Goal: Task Accomplishment & Management: Manage account settings

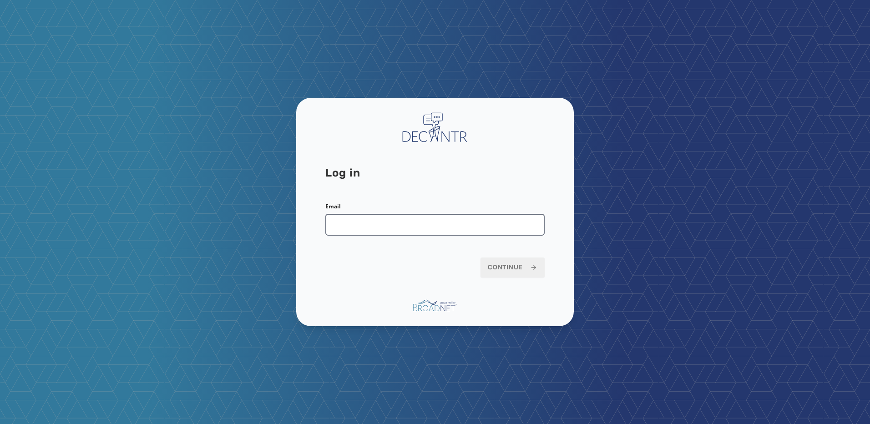
click at [448, 219] on input "Email" at bounding box center [434, 225] width 219 height 22
type input "**********"
click at [504, 271] on span "Continue" at bounding box center [513, 267] width 50 height 9
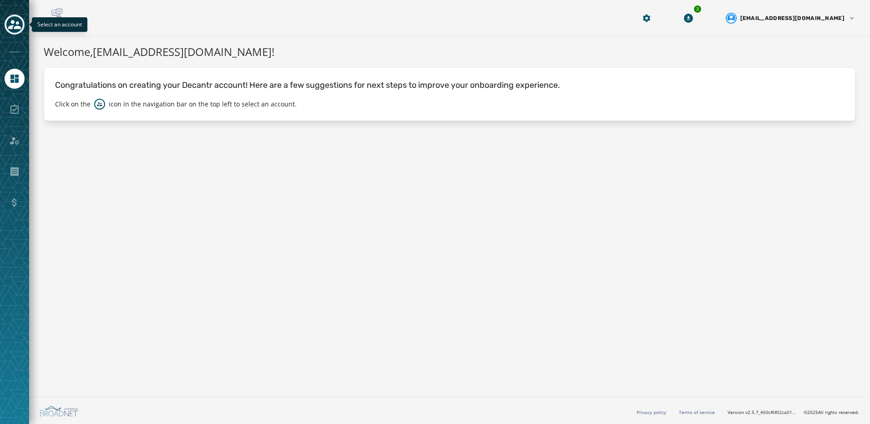
drag, startPoint x: 9, startPoint y: 24, endPoint x: 8, endPoint y: 32, distance: 7.8
click at [8, 32] on button "Toggle account select drawer" at bounding box center [15, 25] width 20 height 20
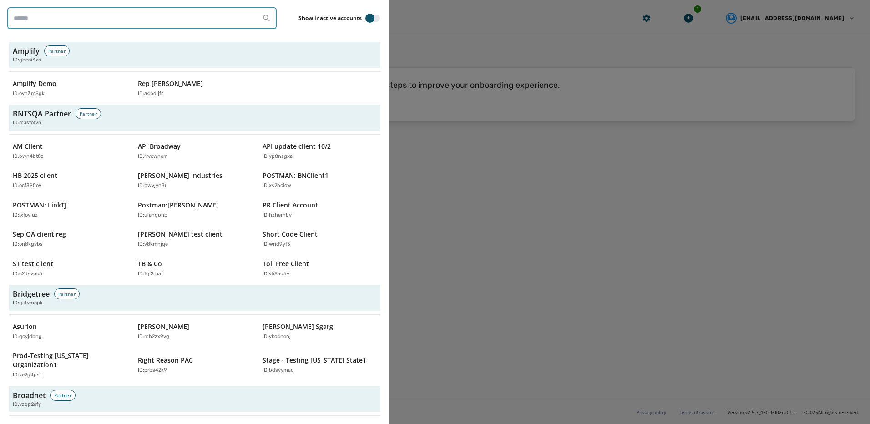
click at [96, 22] on input "search" at bounding box center [141, 18] width 269 height 22
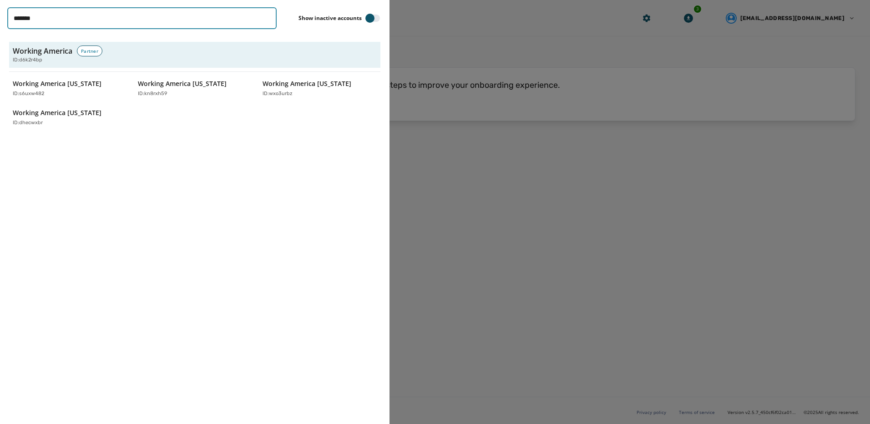
type input "**********"
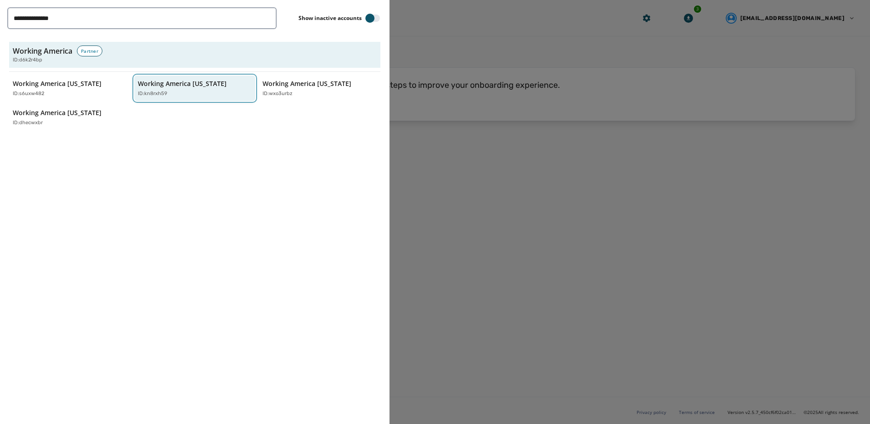
click at [193, 87] on p "Working America [US_STATE]" at bounding box center [182, 83] width 89 height 9
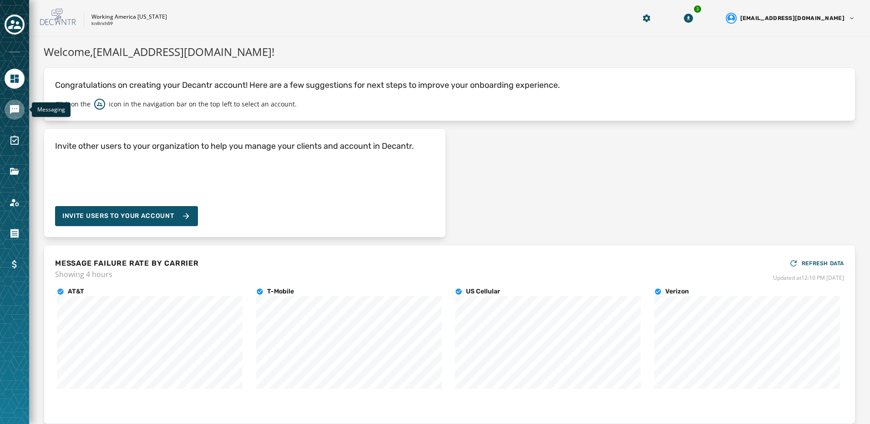
click at [18, 112] on icon "Navigate to Messaging" at bounding box center [14, 109] width 9 height 9
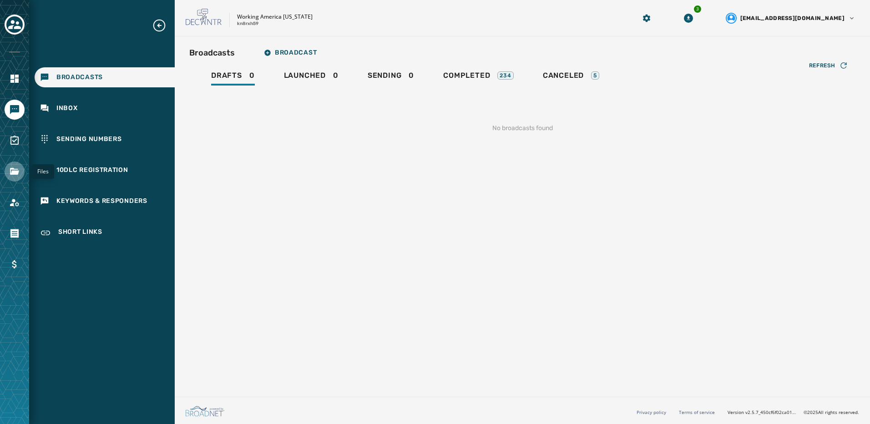
click at [10, 176] on icon "Navigate to Files" at bounding box center [14, 171] width 11 height 11
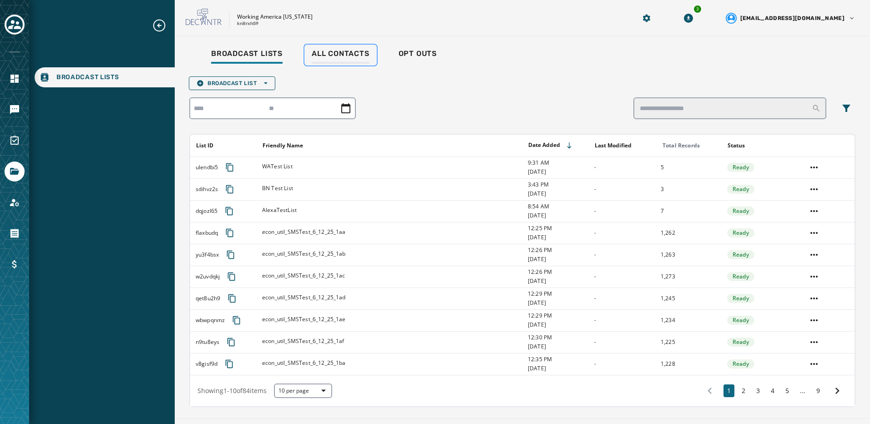
click at [340, 55] on span "All Contacts" at bounding box center [341, 53] width 58 height 9
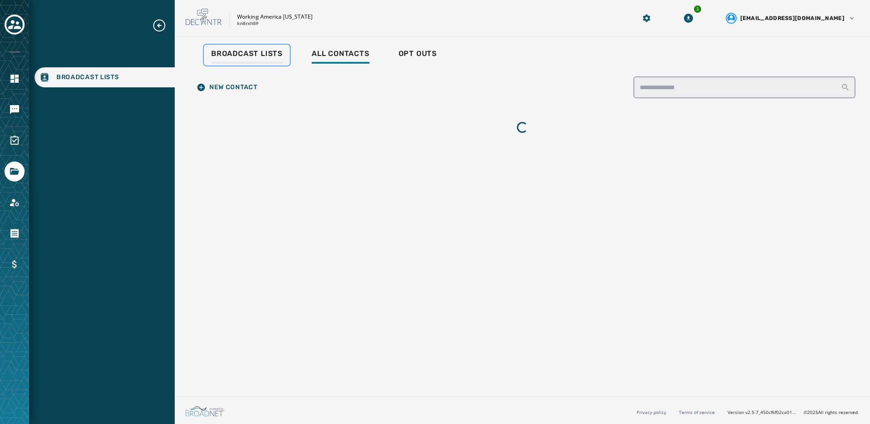
click at [259, 53] on span "Broadcast Lists" at bounding box center [246, 53] width 71 height 9
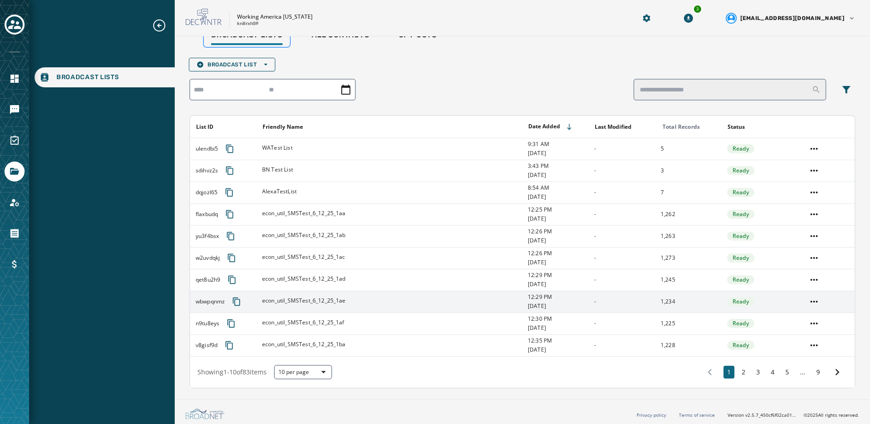
scroll to position [21, 0]
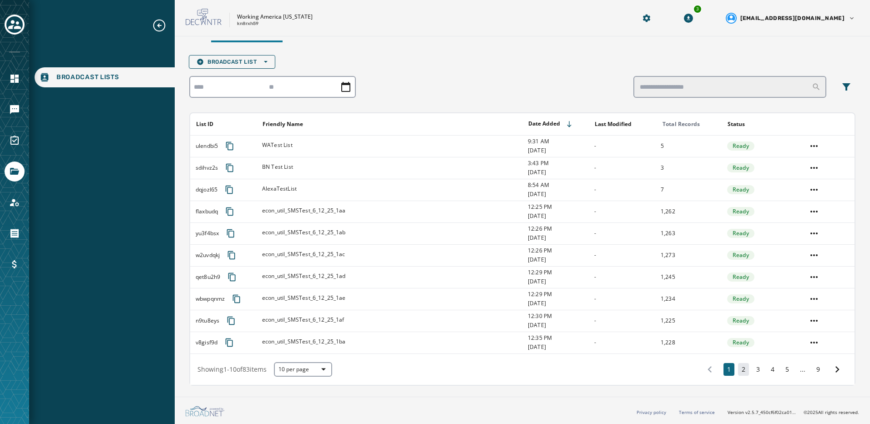
click at [738, 369] on button "2" at bounding box center [743, 369] width 11 height 13
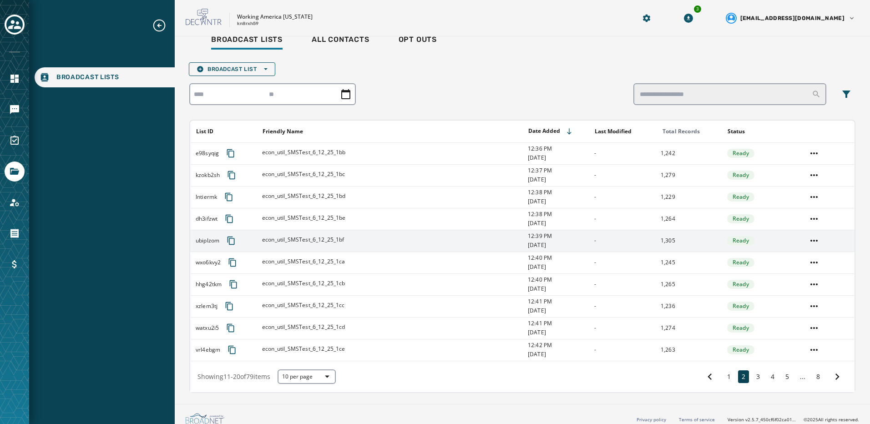
scroll to position [21, 0]
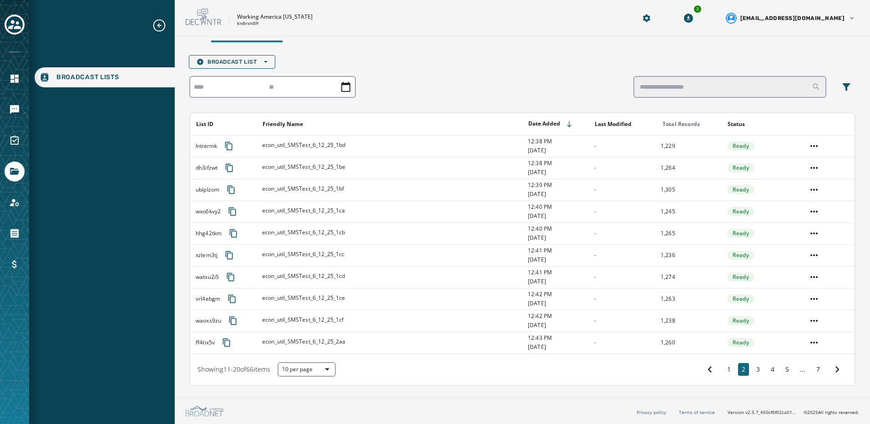
click at [76, 76] on span "Broadcast Lists" at bounding box center [87, 77] width 63 height 9
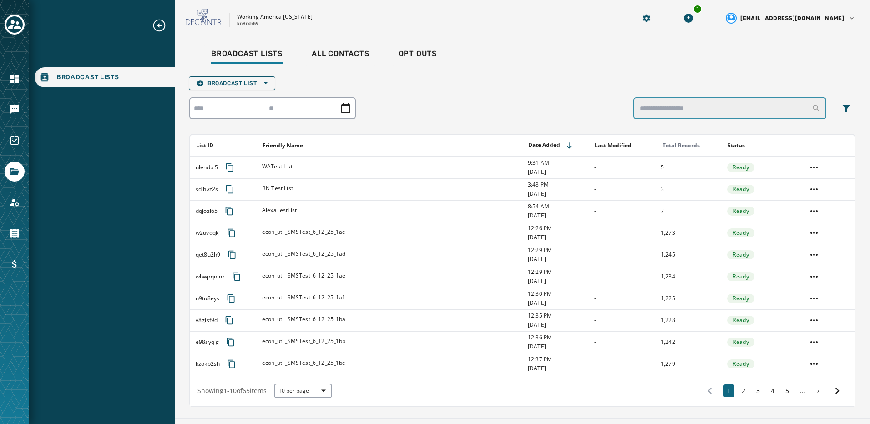
click at [692, 110] on input "search" at bounding box center [729, 108] width 193 height 22
type input "***"
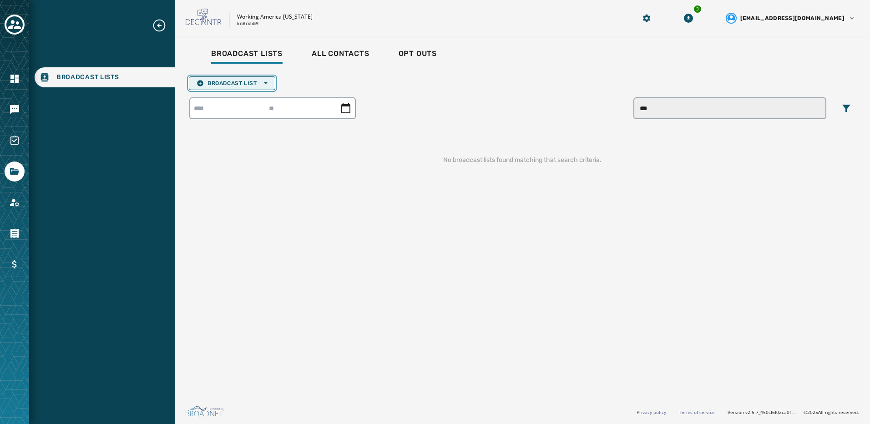
click at [248, 86] on span "Broadcast List Open options" at bounding box center [232, 83] width 71 height 7
click at [254, 80] on span "Broadcast List Open options" at bounding box center [232, 83] width 71 height 7
click at [264, 54] on span "Broadcast Lists" at bounding box center [246, 53] width 71 height 9
drag, startPoint x: 651, startPoint y: 104, endPoint x: 592, endPoint y: 88, distance: 60.4
click at [606, 90] on div "Broadcast List Open options *** No broadcast lists found matching that search c…" at bounding box center [522, 131] width 666 height 110
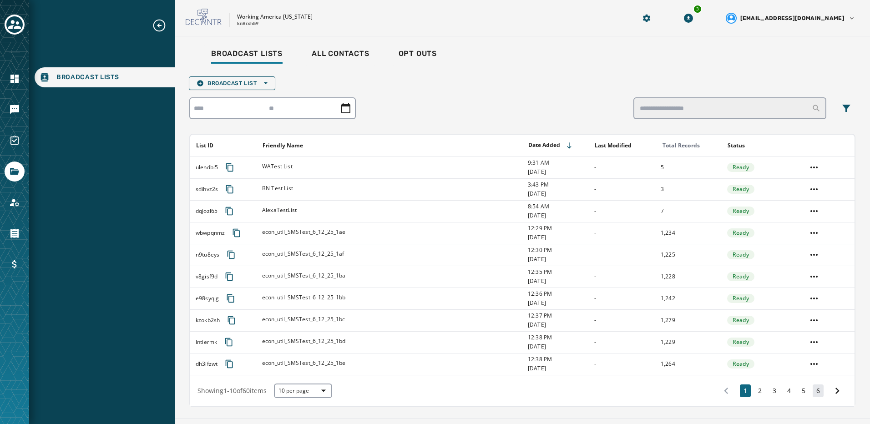
click at [813, 395] on button "6" at bounding box center [818, 390] width 11 height 13
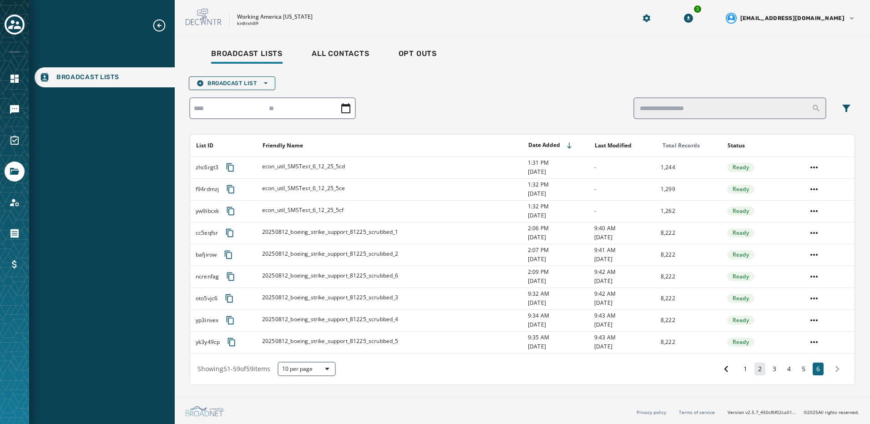
click at [759, 373] on button "2" at bounding box center [759, 369] width 11 height 13
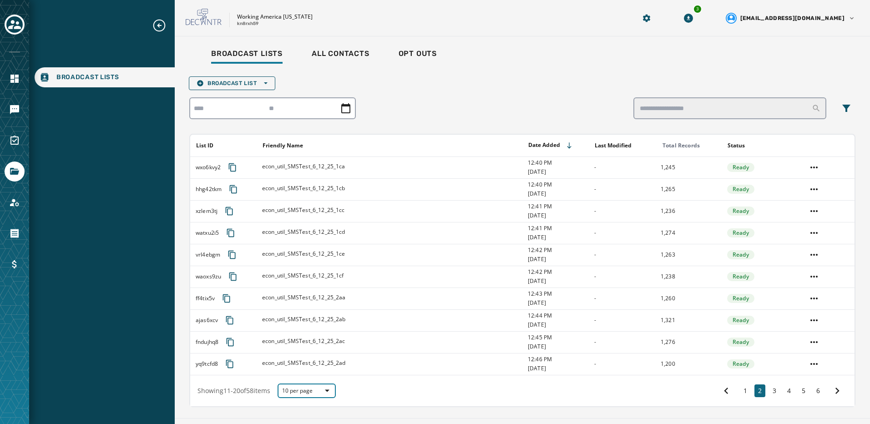
click at [333, 385] on span "button" at bounding box center [324, 390] width 22 height 11
click at [333, 376] on div "50 per page" at bounding box center [307, 375] width 58 height 16
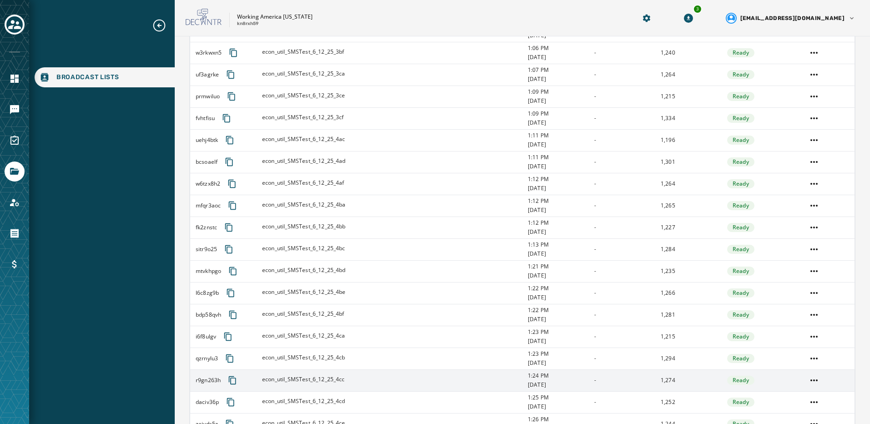
scroll to position [895, 0]
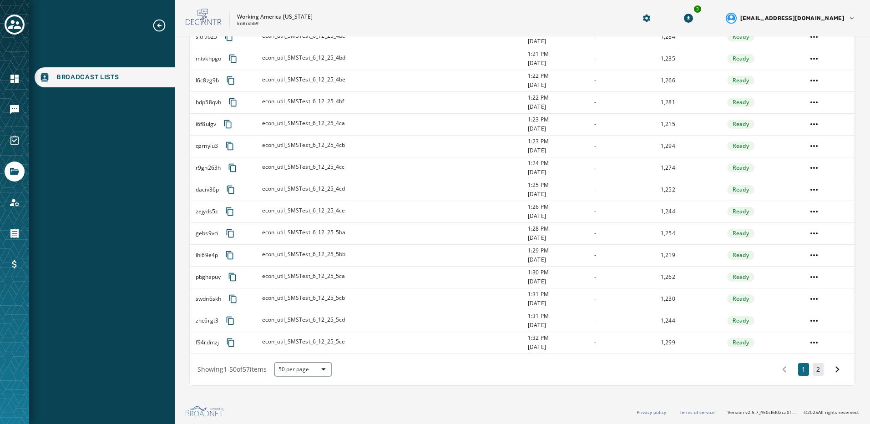
click at [813, 371] on button "2" at bounding box center [818, 369] width 11 height 13
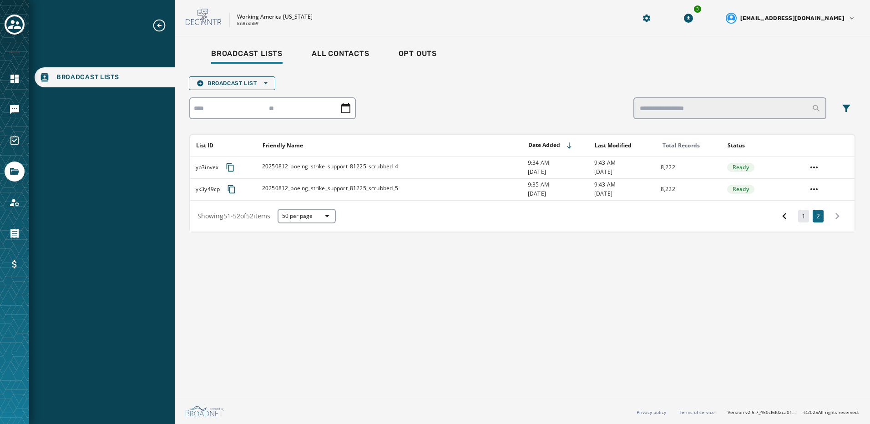
click at [805, 216] on div "Broadcast Lists All Contacts Opt Outs Broadcast List Open options List ID Frien…" at bounding box center [522, 214] width 695 height 357
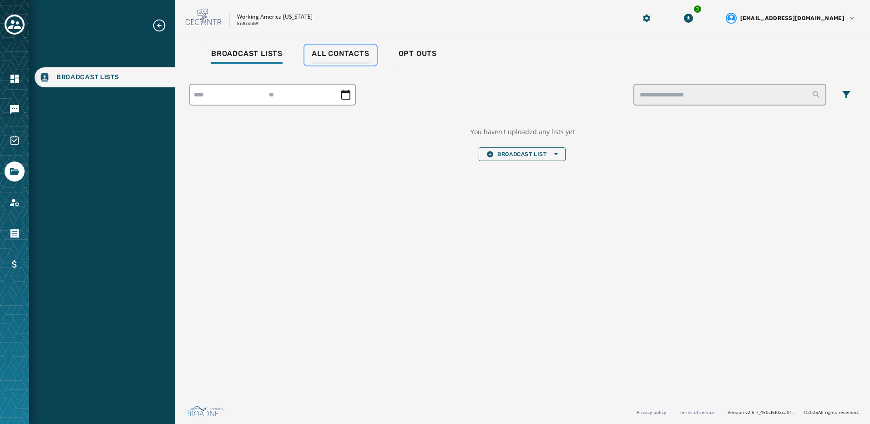
click at [320, 63] on div "All Contacts" at bounding box center [341, 56] width 58 height 15
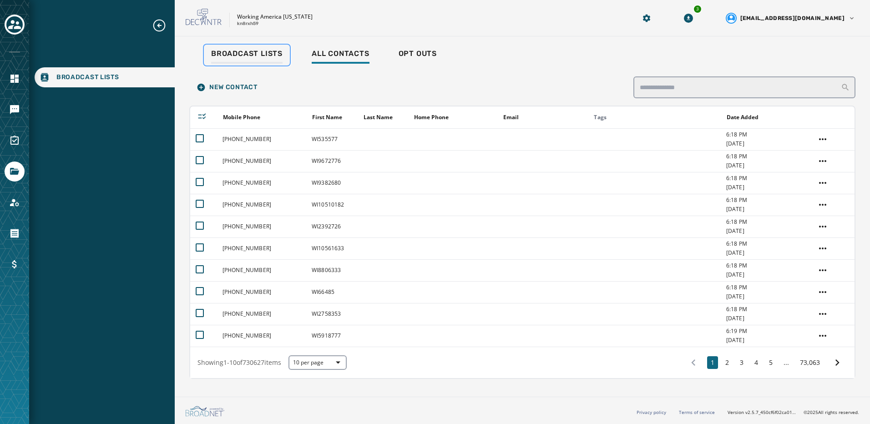
click at [233, 51] on span "Broadcast Lists" at bounding box center [246, 53] width 71 height 9
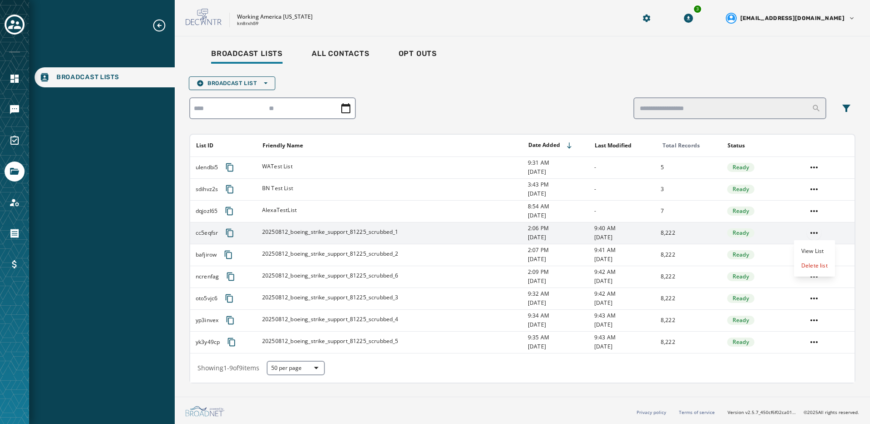
click at [818, 234] on html "Broadcast Lists Skip To Main Content Working America [US_STATE] kn8rxh59 3 [EMA…" at bounding box center [435, 212] width 870 height 424
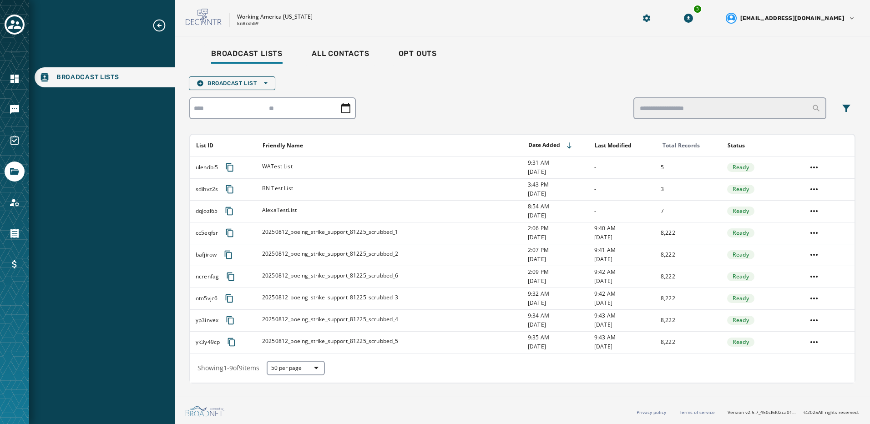
click at [242, 234] on html "Broadcast Lists Skip To Main Content Working America [US_STATE] kn8rxh59 3 [EMA…" at bounding box center [435, 212] width 870 height 424
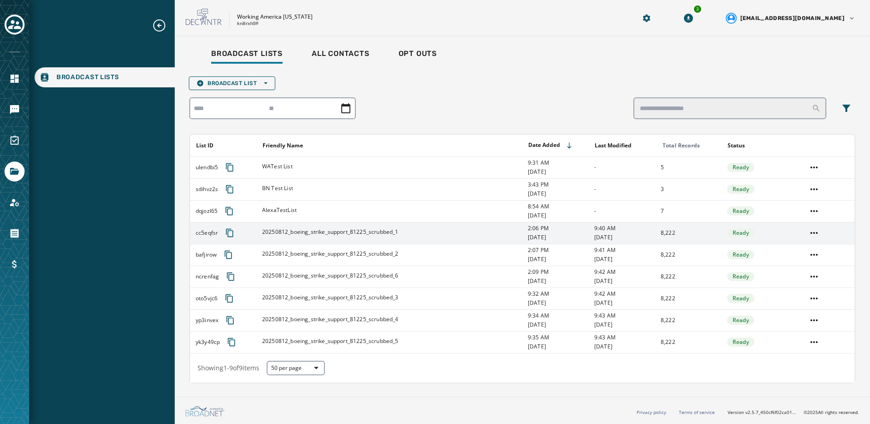
click at [356, 233] on span "20250812_boeing_strike_support_81225_scrubbed_1" at bounding box center [330, 231] width 137 height 7
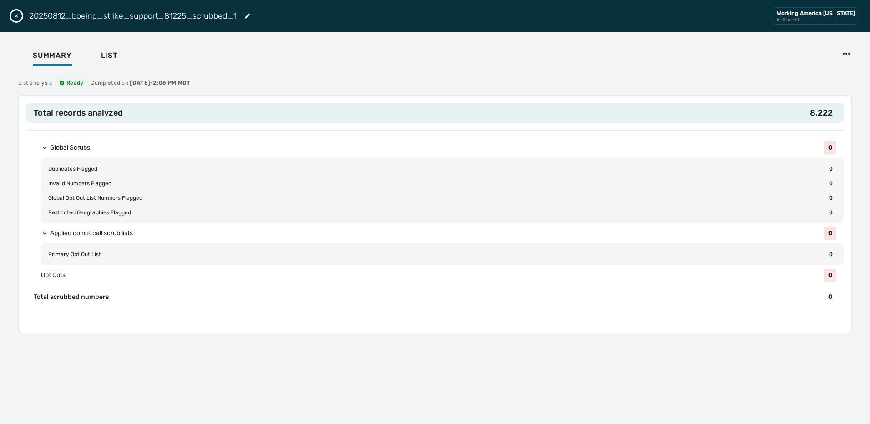
click at [248, 19] on icon "Edit List" at bounding box center [247, 15] width 7 height 7
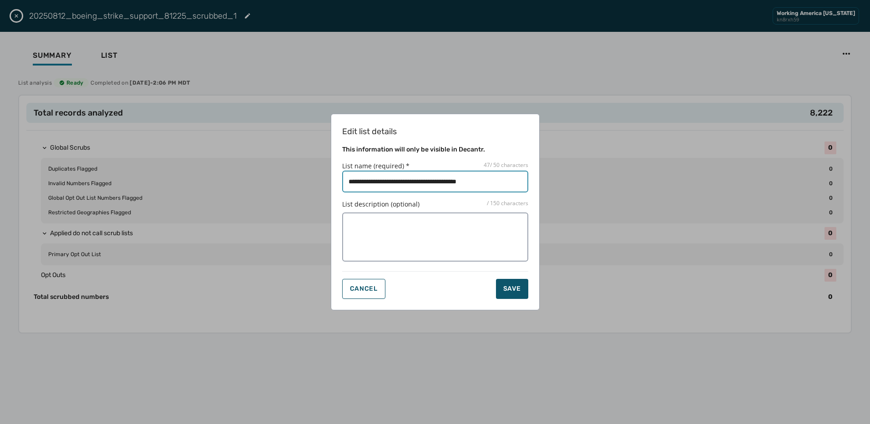
drag, startPoint x: 449, startPoint y: 182, endPoint x: 561, endPoint y: 187, distance: 112.0
click at [561, 187] on div "Edit list details This information will only be visible in Decantr. List name (…" at bounding box center [435, 212] width 870 height 424
type input "**********"
click at [516, 290] on div "Save" at bounding box center [512, 288] width 18 height 9
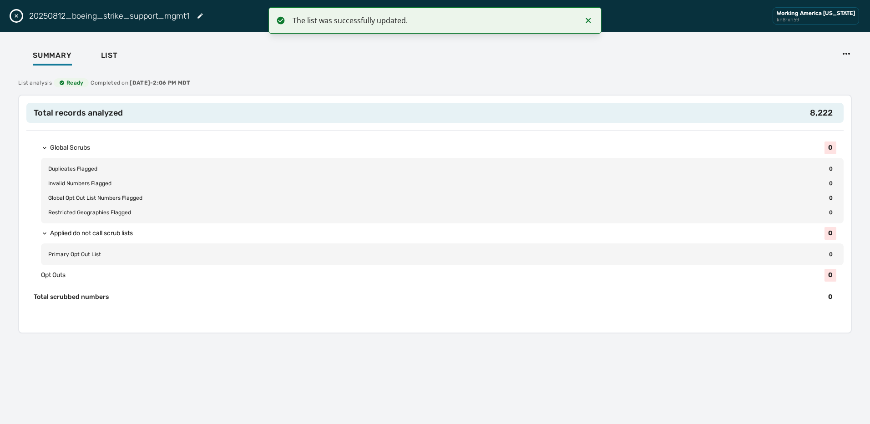
click at [15, 18] on icon "Close drawer" at bounding box center [16, 15] width 7 height 7
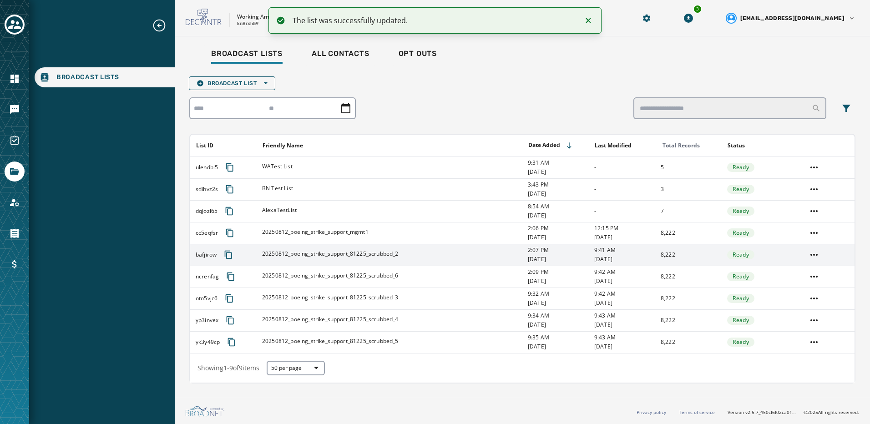
click at [355, 251] on span "20250812_boeing_strike_support_81225_scrubbed_2" at bounding box center [330, 253] width 137 height 7
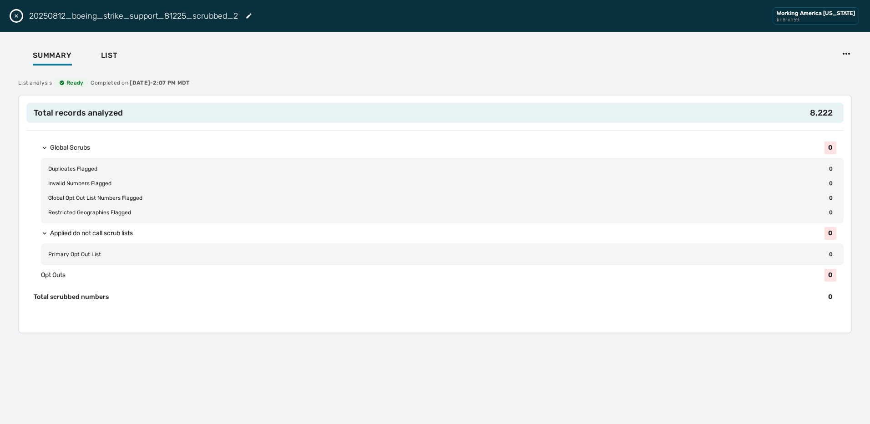
click at [252, 12] on icon "Edit List" at bounding box center [248, 15] width 7 height 7
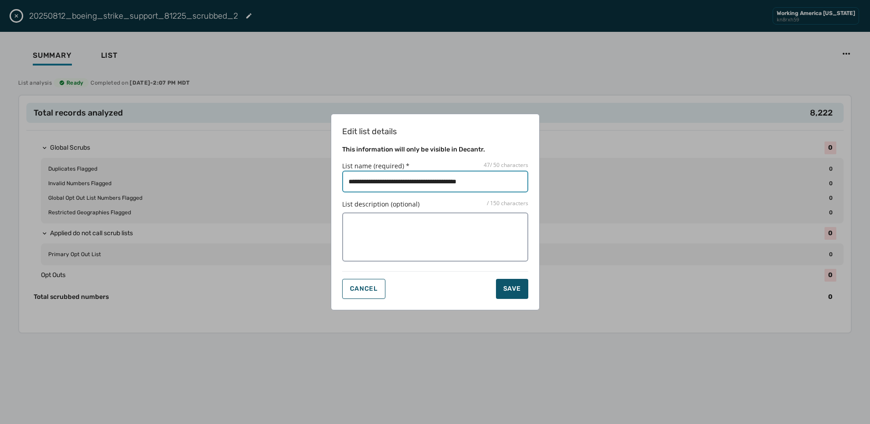
click at [463, 179] on input "List name (required) * 47 / 50 characters" at bounding box center [435, 182] width 186 height 22
drag, startPoint x: 450, startPoint y: 182, endPoint x: 552, endPoint y: 182, distance: 102.4
click at [552, 182] on div "Edit list details This information will only be visible in Decantr. List name (…" at bounding box center [435, 212] width 870 height 424
type input "**********"
click at [512, 300] on div "Edit list details This information will only be visible in Decantr. List name (…" at bounding box center [435, 212] width 209 height 197
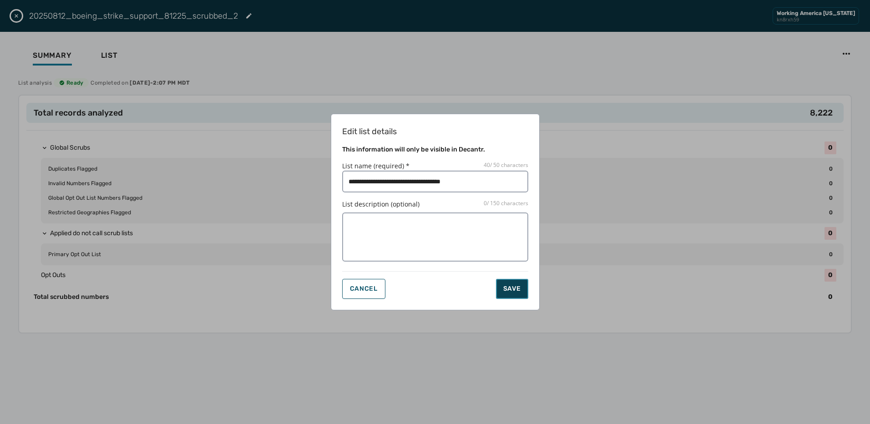
click at [511, 293] on div "Save" at bounding box center [512, 288] width 18 height 9
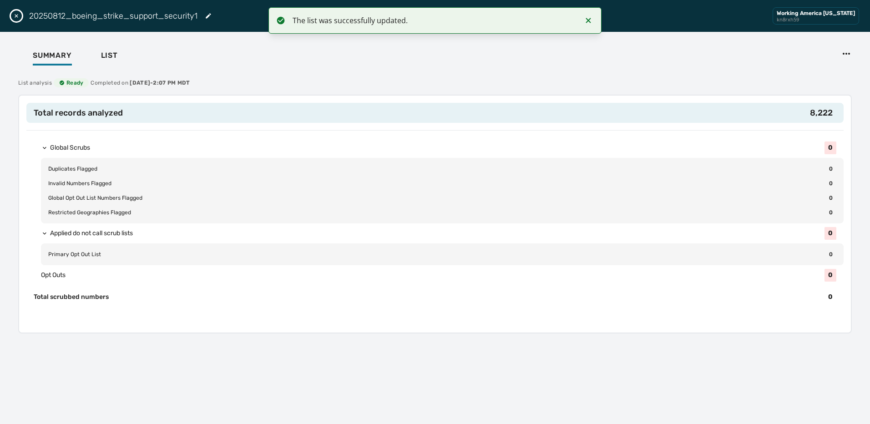
click at [16, 16] on icon "Close drawer" at bounding box center [17, 16] width 4 height 4
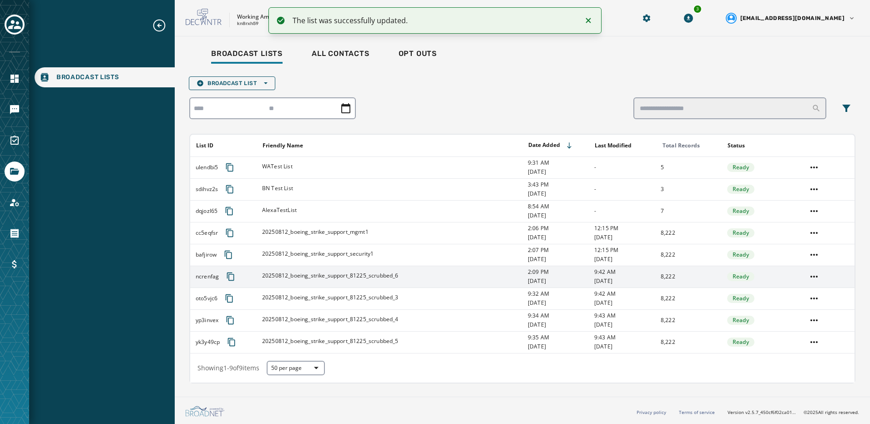
click at [295, 273] on span "20250812_boeing_strike_support_81225_scrubbed_6" at bounding box center [330, 275] width 137 height 7
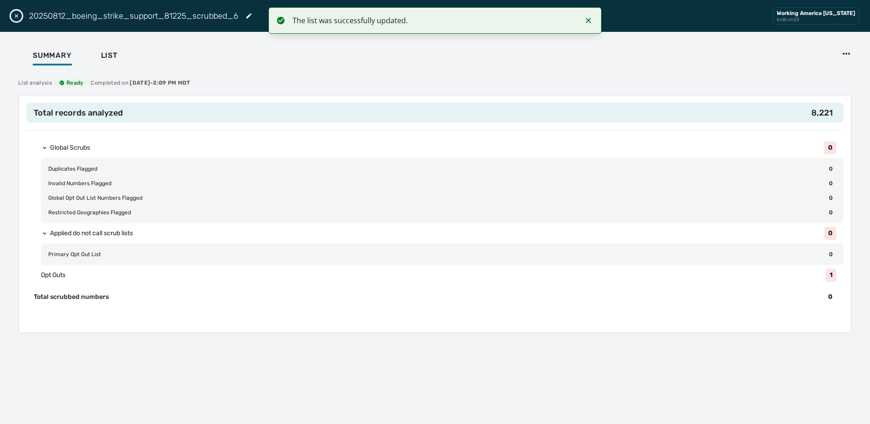
click at [250, 15] on icon "Edit List" at bounding box center [248, 15] width 5 height 5
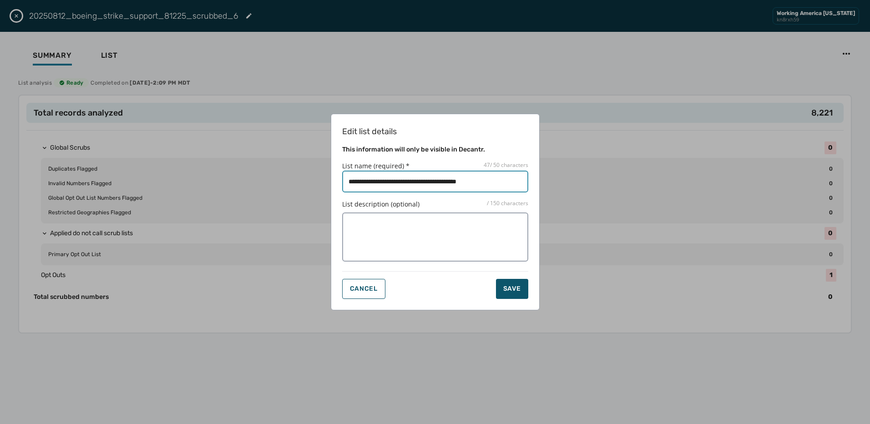
drag, startPoint x: 450, startPoint y: 182, endPoint x: 571, endPoint y: 182, distance: 120.1
click at [571, 182] on div "Edit list details This information will only be visible in Decantr. List name (…" at bounding box center [435, 212] width 870 height 424
type input "**********"
click at [503, 290] on div "Save" at bounding box center [512, 288] width 18 height 9
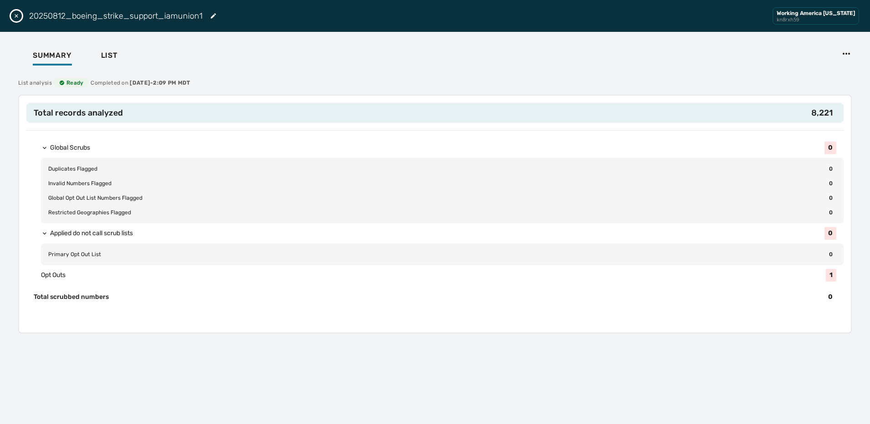
click at [19, 14] on icon "Close drawer" at bounding box center [16, 15] width 7 height 7
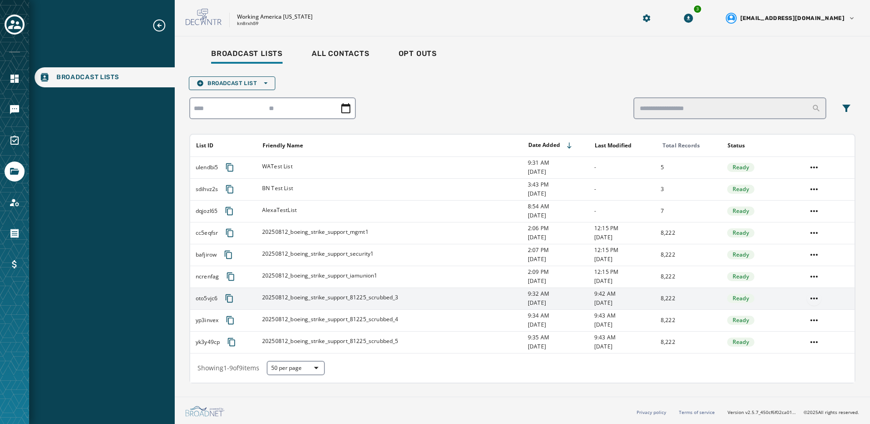
click at [814, 300] on html "Broadcast Lists Skip To Main Content Working America [US_STATE] kn8rxh59 3 [EMA…" at bounding box center [435, 212] width 870 height 424
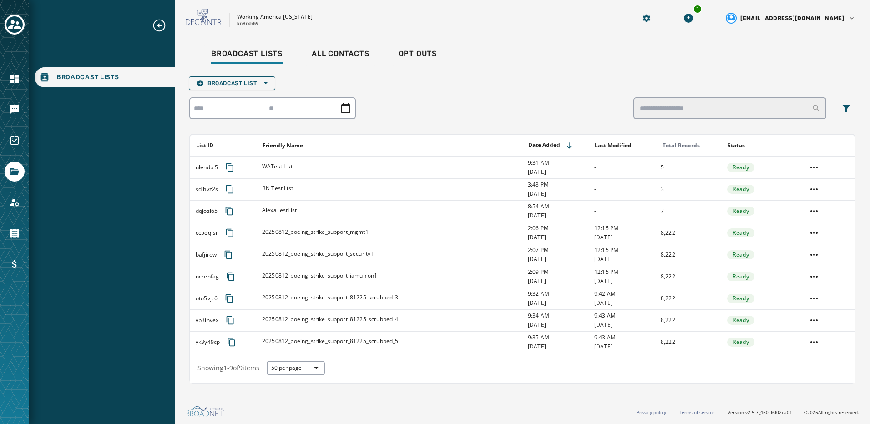
click at [345, 300] on html "Broadcast Lists Skip To Main Content Working America [US_STATE] kn8rxh59 3 [EMA…" at bounding box center [435, 212] width 870 height 424
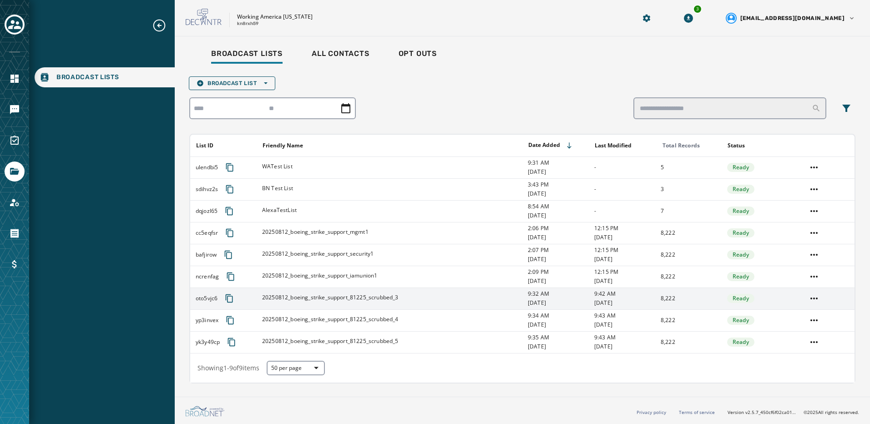
click at [400, 297] on div "20250812_boeing_strike_support_81225_scrubbed_3" at bounding box center [392, 298] width 260 height 9
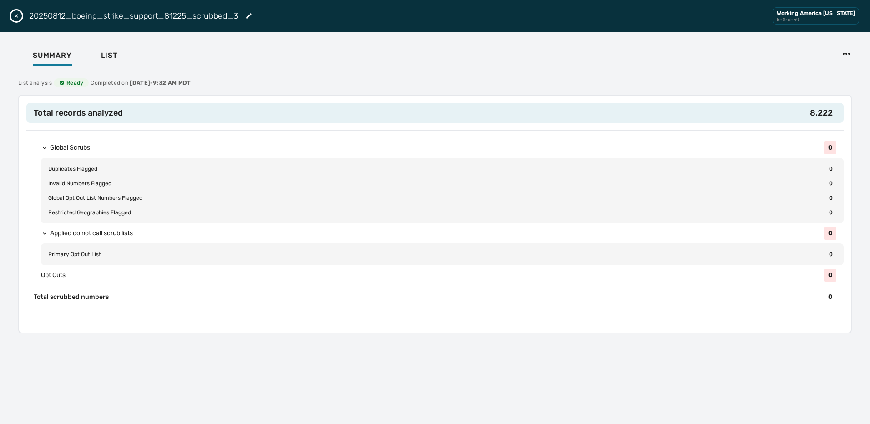
click at [222, 15] on h2 "20250812_boeing_strike_support_81225_scrubbed_3" at bounding box center [133, 16] width 209 height 13
click at [248, 16] on icon "Edit List" at bounding box center [248, 15] width 5 height 5
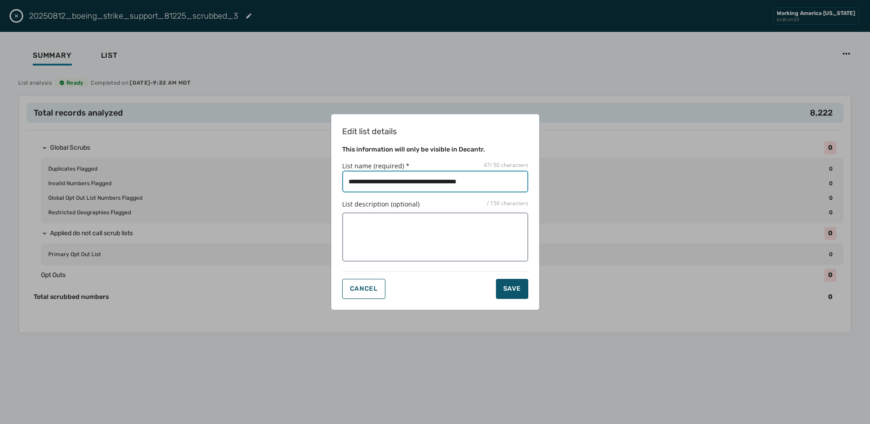
click at [470, 180] on input "List name (required) * 47 / 50 characters" at bounding box center [435, 182] width 186 height 22
drag, startPoint x: 449, startPoint y: 180, endPoint x: 571, endPoint y: 181, distance: 122.4
click at [571, 181] on div "Edit list details This information will only be visible in Decantr. List name (…" at bounding box center [435, 212] width 870 height 424
type input "**********"
click at [512, 278] on form "List name (required) * 36 / 50 characters List description (optional) 0 / 150 c…" at bounding box center [435, 230] width 186 height 137
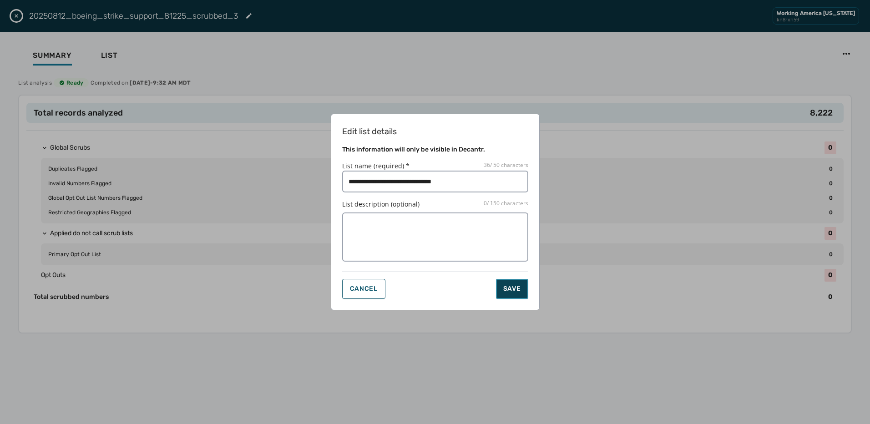
click at [509, 289] on div "Save" at bounding box center [512, 288] width 18 height 9
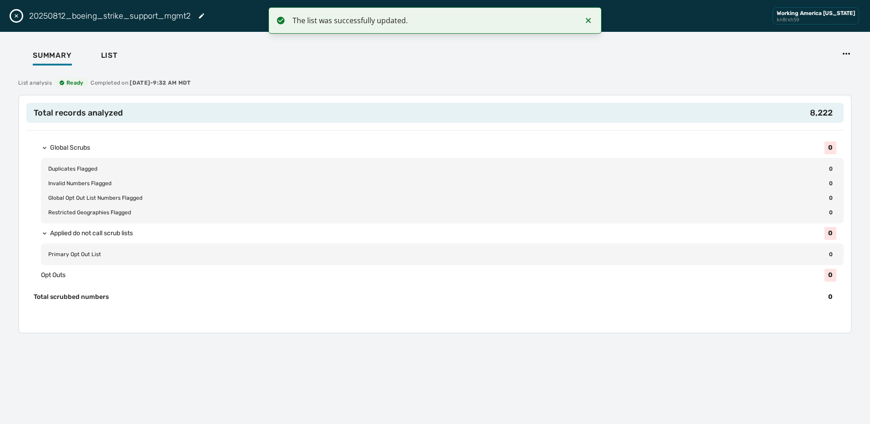
click at [15, 12] on button "Close drawer" at bounding box center [16, 15] width 11 height 11
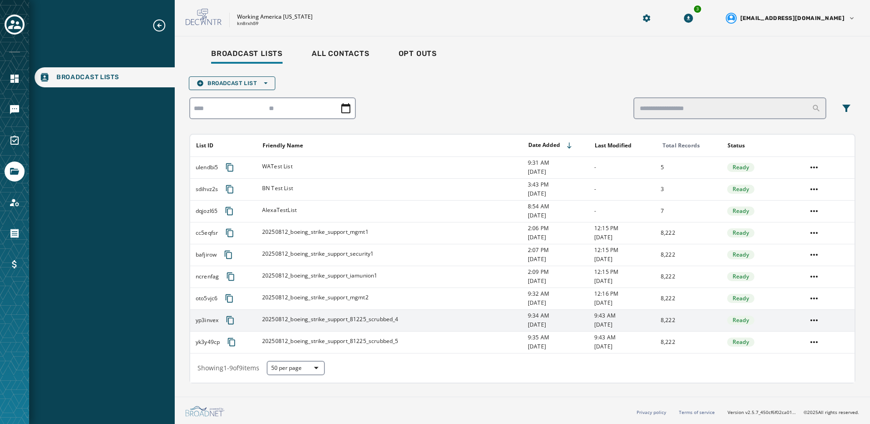
click at [375, 316] on span "20250812_boeing_strike_support_81225_scrubbed_4" at bounding box center [330, 319] width 137 height 7
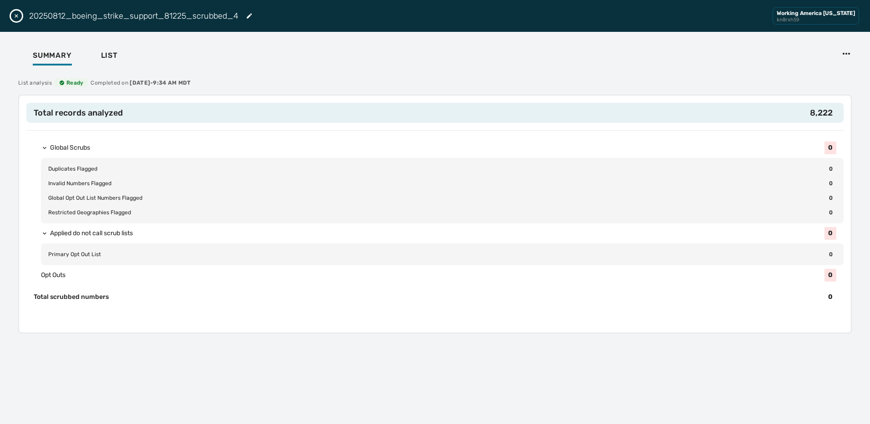
click at [247, 18] on icon "Edit List" at bounding box center [249, 15] width 7 height 7
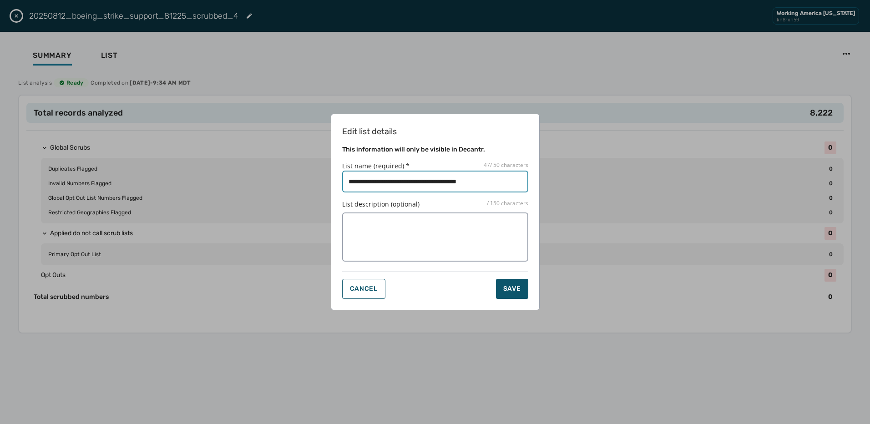
drag, startPoint x: 462, startPoint y: 181, endPoint x: 627, endPoint y: 181, distance: 164.7
click at [627, 181] on div "Edit list details This information will only be visible in Decantr. List name (…" at bounding box center [435, 212] width 870 height 424
click at [510, 181] on input "List name (required) * 40 / 50 characters" at bounding box center [435, 182] width 186 height 22
type input "**********"
click at [516, 295] on button "Save" at bounding box center [512, 289] width 32 height 20
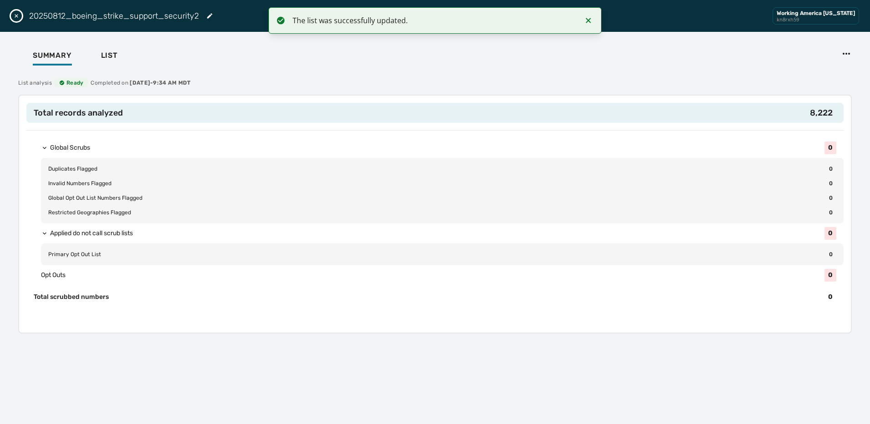
click at [14, 17] on icon "Close drawer" at bounding box center [16, 15] width 7 height 7
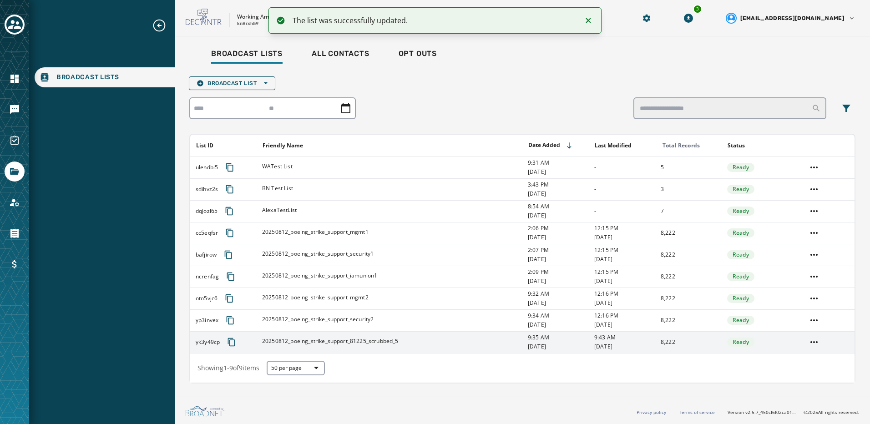
click at [384, 345] on div "20250812_boeing_strike_support_81225_scrubbed_5" at bounding box center [330, 342] width 137 height 9
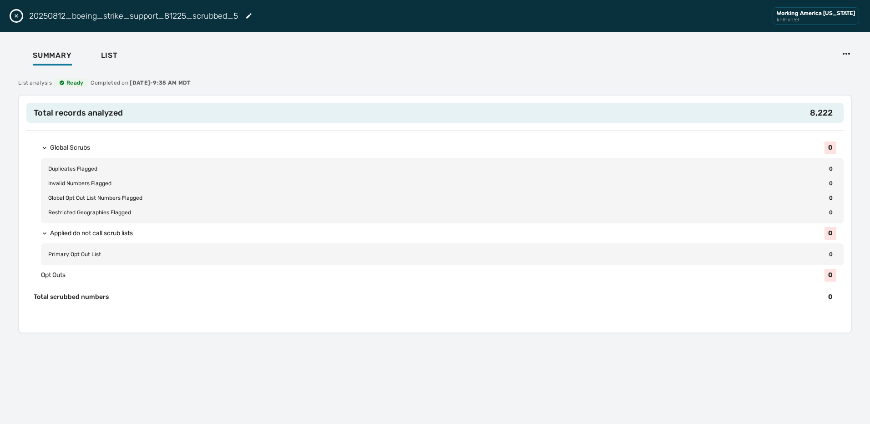
click at [236, 14] on h2 "20250812_boeing_strike_support_81225_scrubbed_5" at bounding box center [133, 16] width 209 height 13
click at [244, 14] on div "20250812_boeing_strike_support_81225_scrubbed_5" at bounding box center [140, 16] width 223 height 13
click at [247, 15] on icon "Edit List" at bounding box center [248, 15] width 7 height 7
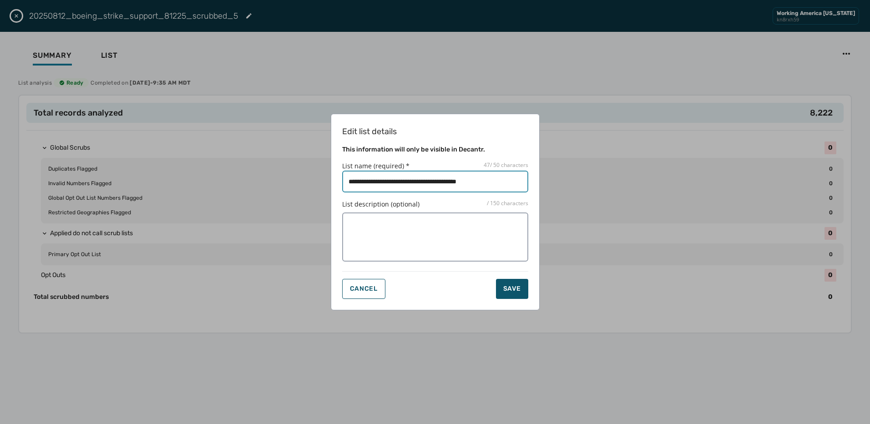
click at [497, 184] on input "List name (required) * 47 / 50 characters" at bounding box center [435, 182] width 186 height 22
drag, startPoint x: 450, startPoint y: 184, endPoint x: 567, endPoint y: 178, distance: 117.1
click at [560, 182] on div "Edit list details This information will only be visible in Decantr. List name (…" at bounding box center [435, 212] width 870 height 424
type input "**********"
click at [509, 291] on div "Save" at bounding box center [512, 288] width 18 height 9
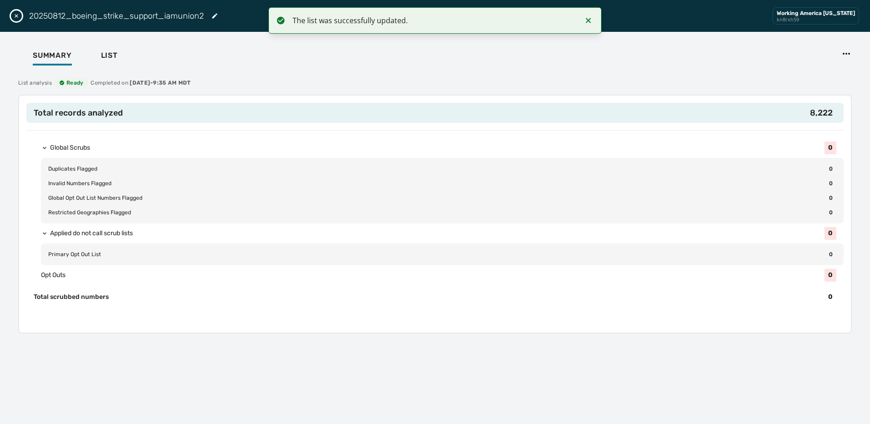
click at [14, 20] on div "20250812_boeing_strike_support_iamunion2 Working America [US_STATE] kn8rxh59" at bounding box center [435, 16] width 870 height 32
click at [14, 15] on icon "Close drawer" at bounding box center [16, 15] width 7 height 7
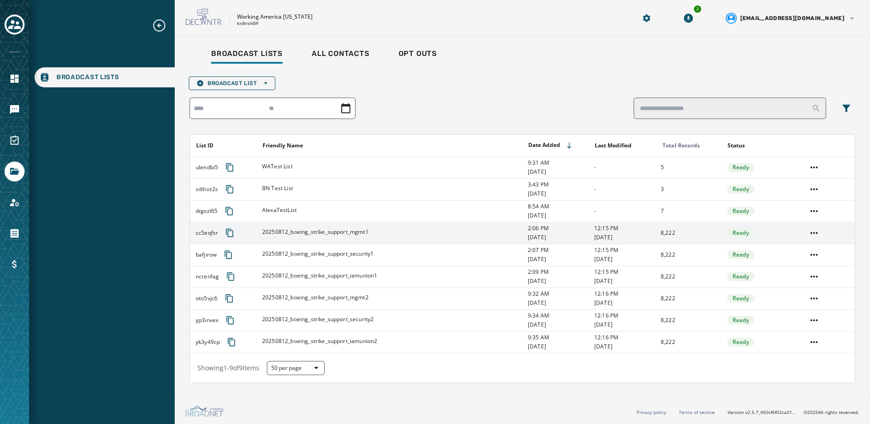
click at [360, 233] on span "20250812_boeing_strike_support_mgmt1" at bounding box center [315, 231] width 106 height 7
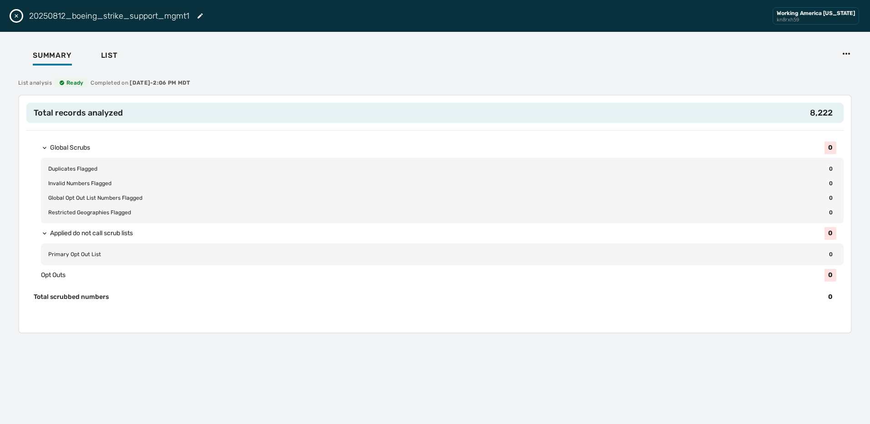
click at [20, 18] on button "Close drawer" at bounding box center [16, 15] width 11 height 11
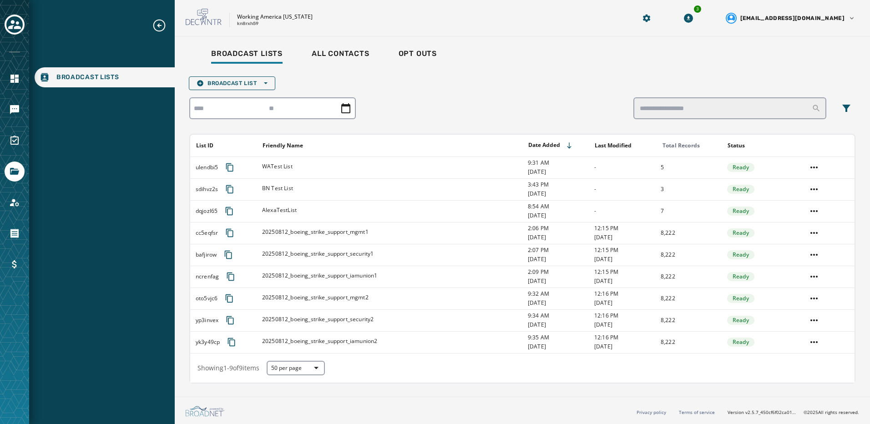
click at [3, 142] on div at bounding box center [14, 212] width 29 height 424
click at [9, 116] on link "Navigate to Messaging" at bounding box center [15, 110] width 20 height 20
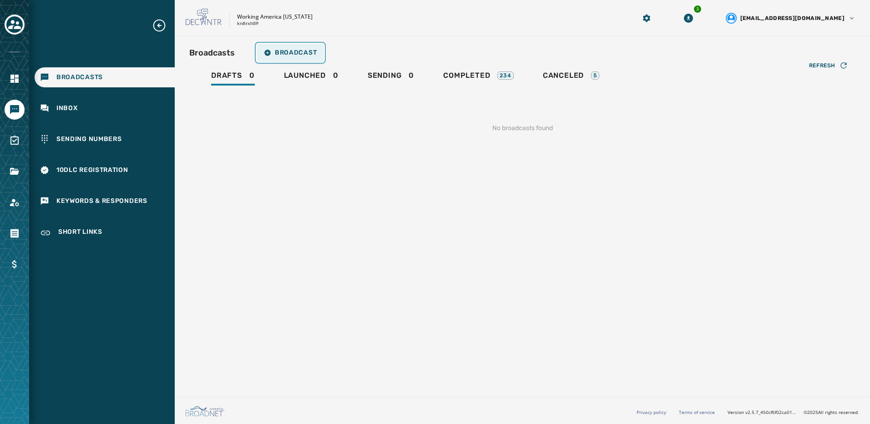
click at [297, 53] on span "Broadcast" at bounding box center [290, 52] width 53 height 7
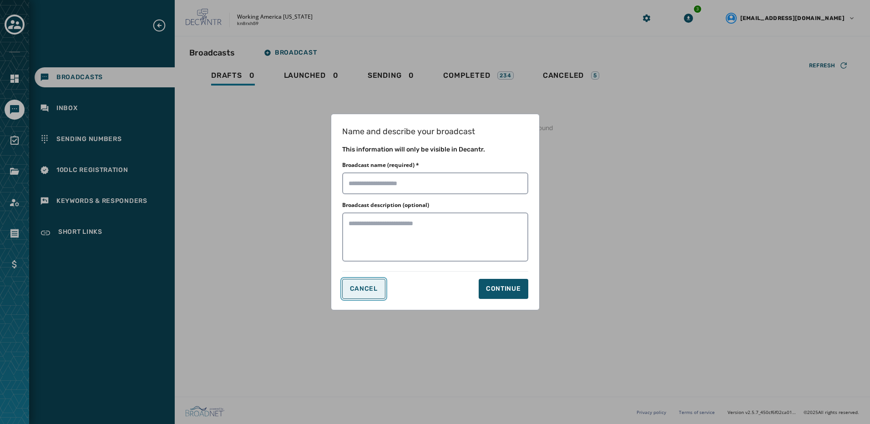
click at [354, 289] on span "Cancel" at bounding box center [364, 288] width 28 height 7
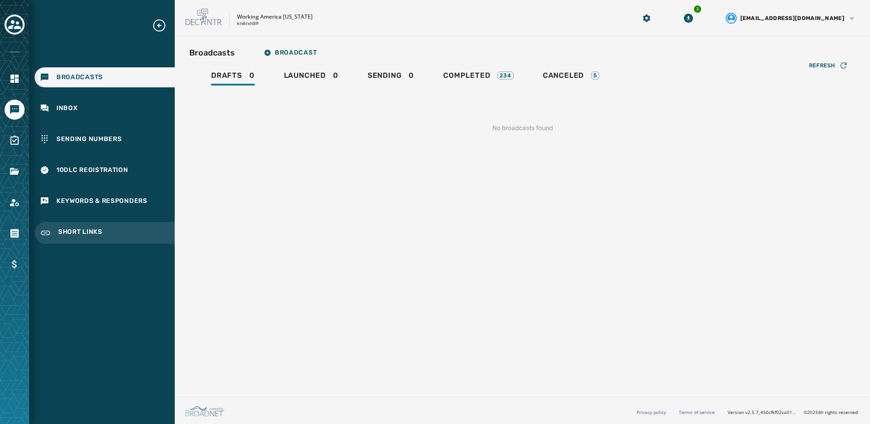
click at [95, 233] on span "Short Links" at bounding box center [80, 233] width 44 height 11
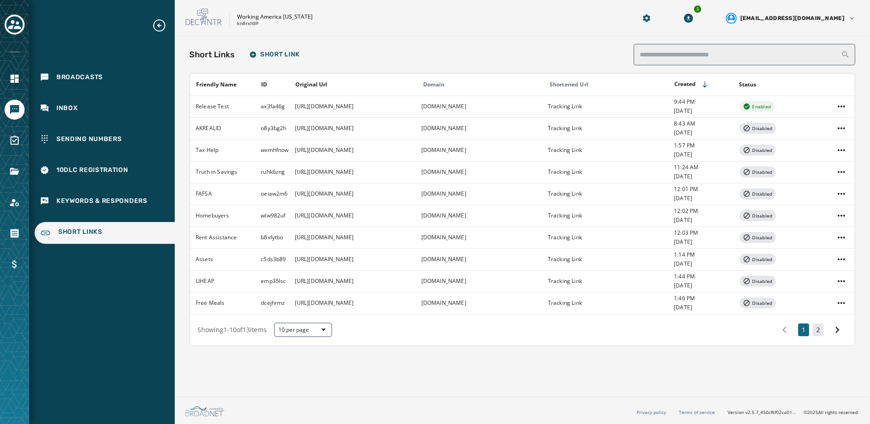
click at [823, 335] on button "2" at bounding box center [818, 330] width 11 height 13
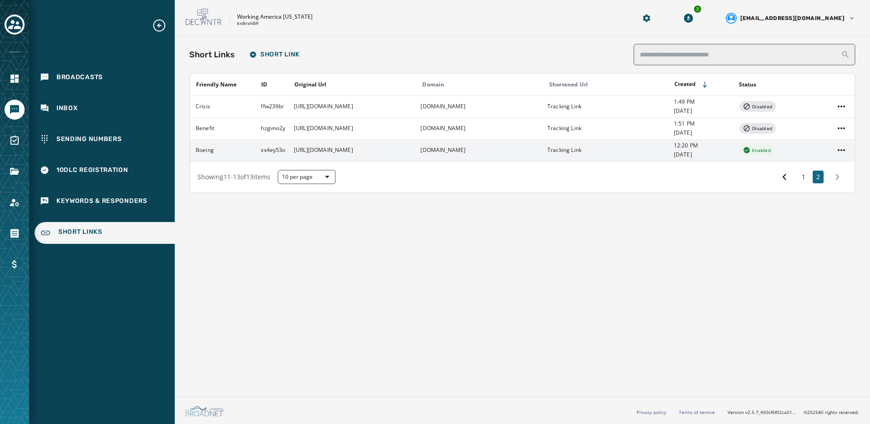
click at [362, 158] on td "[URL][DOMAIN_NAME]" at bounding box center [351, 150] width 127 height 22
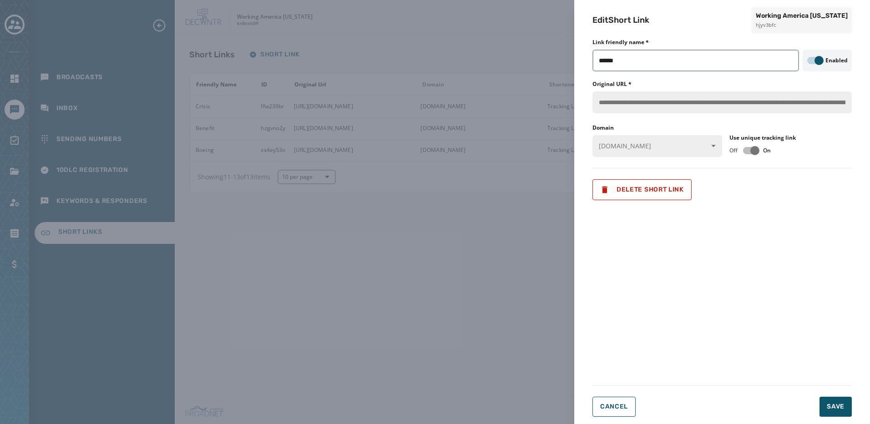
click at [475, 336] on div "**********" at bounding box center [435, 212] width 870 height 424
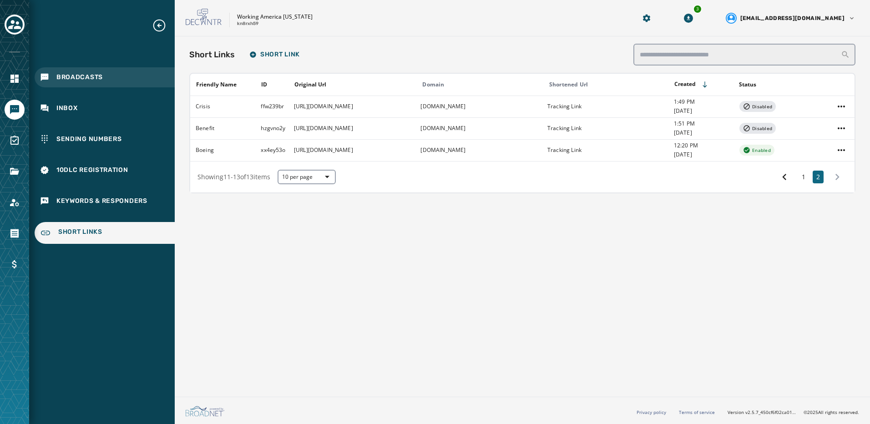
click at [108, 75] on div "Broadcasts" at bounding box center [105, 77] width 140 height 20
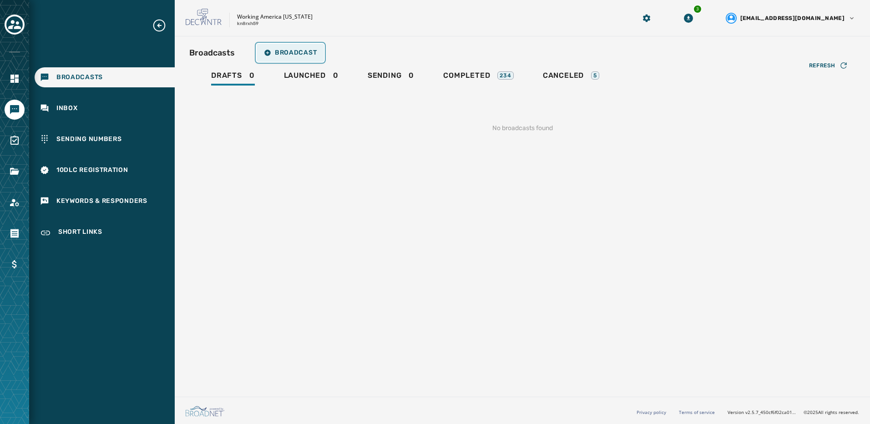
click at [293, 57] on button "Broadcast" at bounding box center [290, 53] width 67 height 18
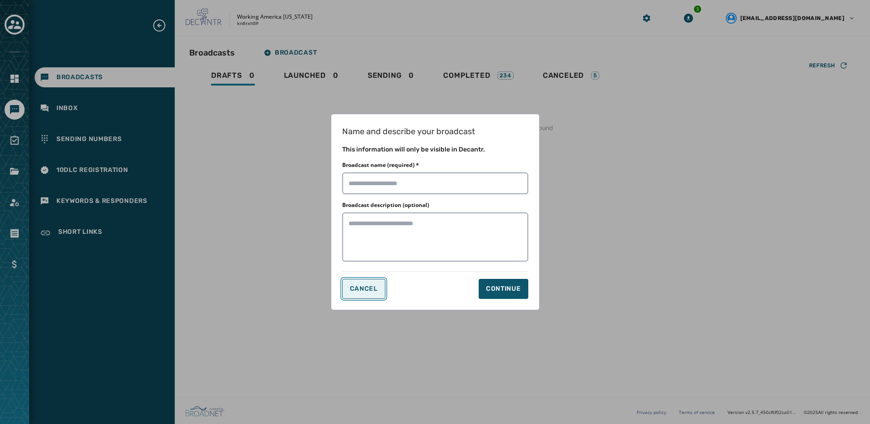
click at [361, 296] on button "Cancel" at bounding box center [363, 289] width 43 height 20
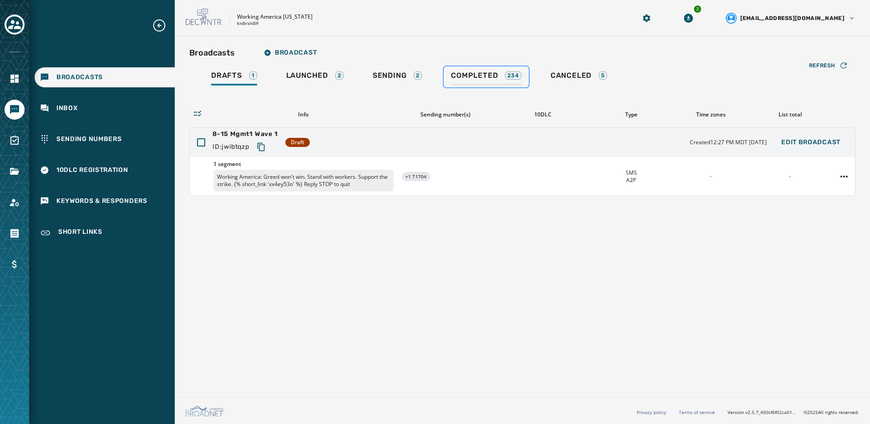
click at [462, 70] on link "Completed 234" at bounding box center [486, 76] width 85 height 21
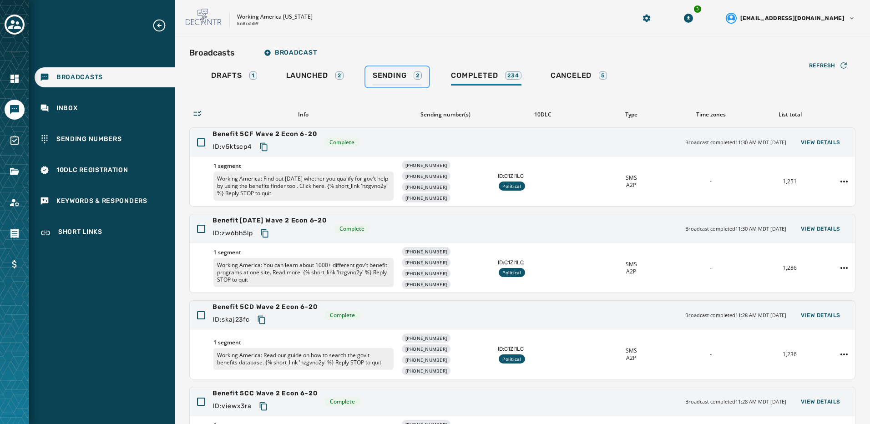
click at [405, 80] on span "Sending" at bounding box center [390, 75] width 34 height 9
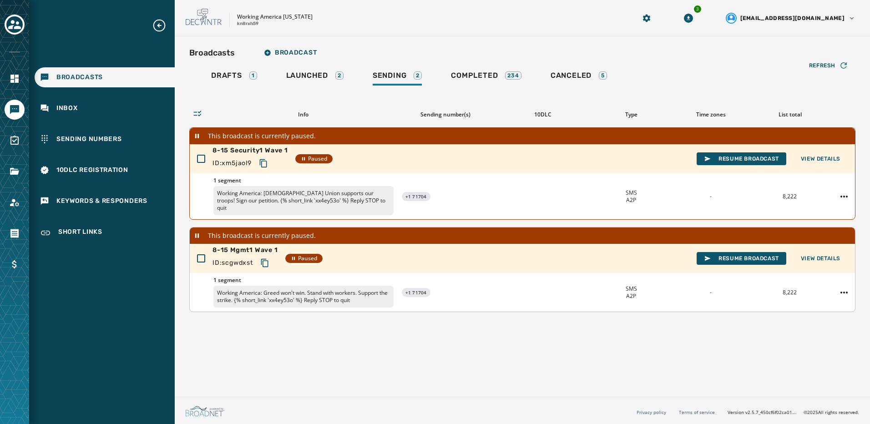
click at [338, 287] on p "Working America: Greed won't win. Stand with workers. Support the strike. {% sh…" at bounding box center [303, 297] width 180 height 22
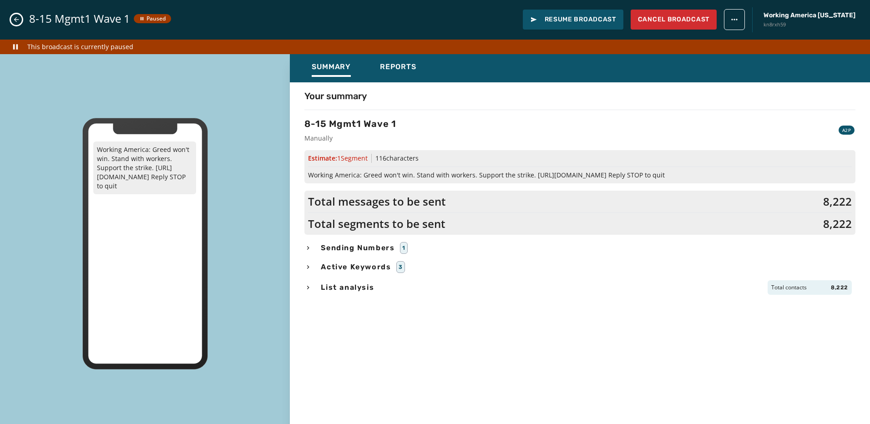
click at [354, 287] on span "List analysis" at bounding box center [347, 287] width 57 height 11
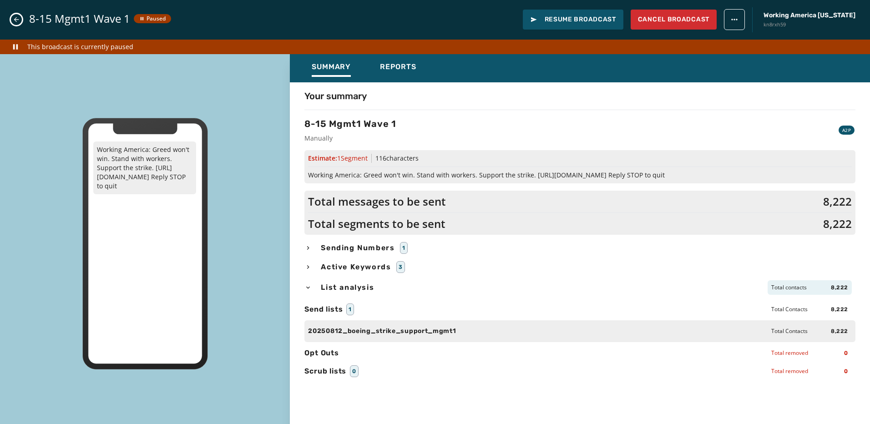
click at [13, 20] on icon "Close admin drawer" at bounding box center [16, 19] width 7 height 7
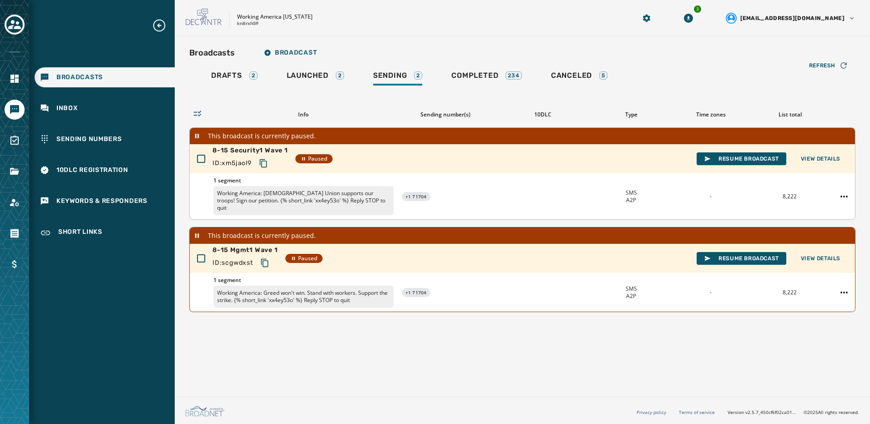
click at [354, 181] on span "1 segment" at bounding box center [303, 180] width 180 height 7
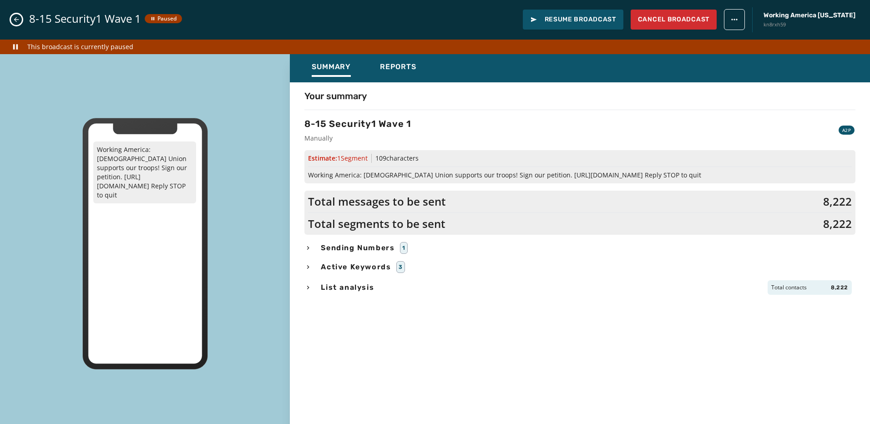
click at [367, 295] on div "Your summary 8-15 Security1 Wave 1 Manually A2P Estimate: 1 Segment 109 charact…" at bounding box center [580, 258] width 580 height 337
click at [364, 287] on span "List analysis" at bounding box center [347, 287] width 57 height 11
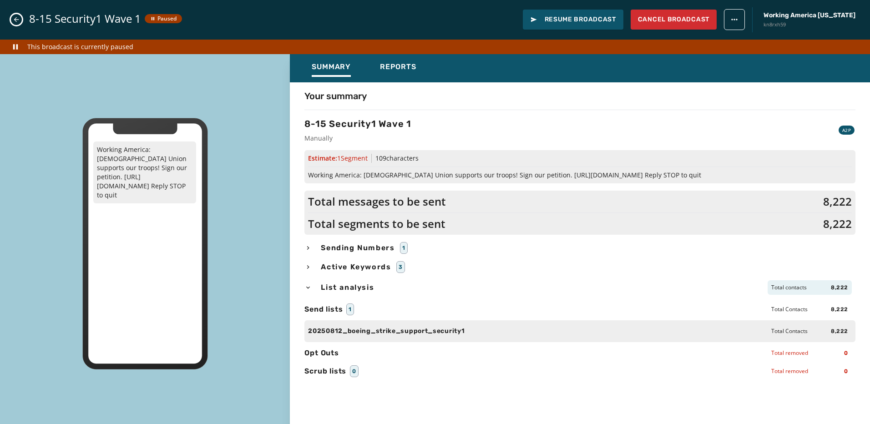
click at [20, 20] on button "Close admin drawer" at bounding box center [16, 19] width 11 height 11
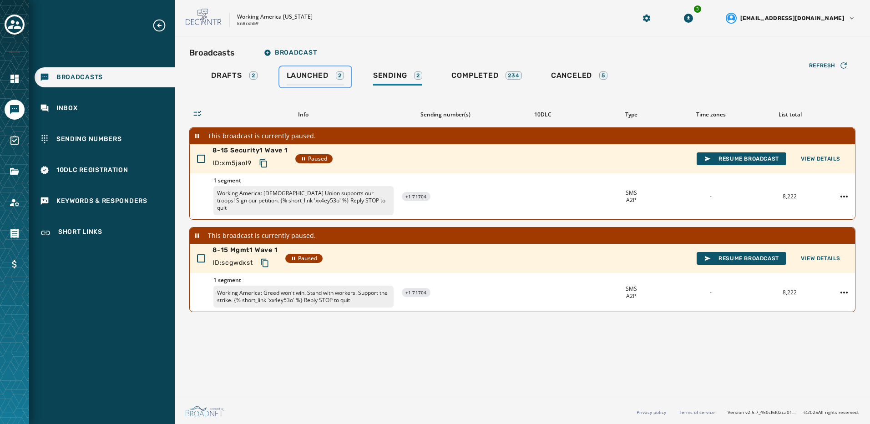
click at [311, 72] on span "Launched" at bounding box center [308, 75] width 42 height 9
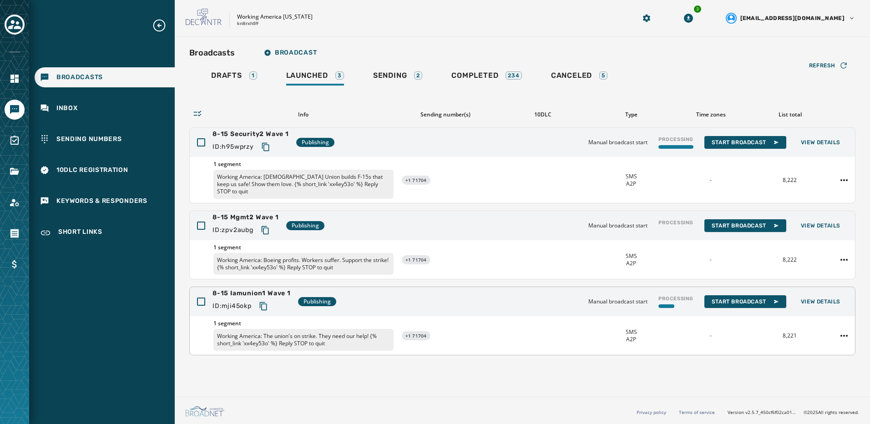
click at [353, 332] on p "Working America: The union's on strike. They need our help! {% short_link 'xx4e…" at bounding box center [303, 340] width 180 height 22
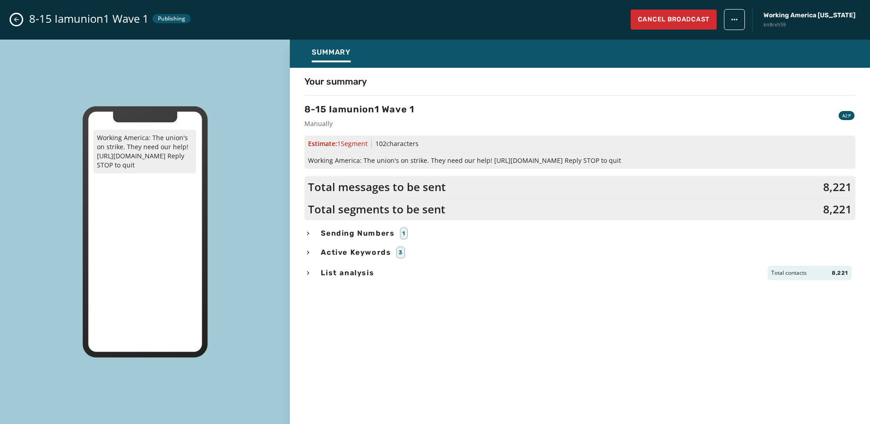
click at [384, 272] on div "List analysis Total contacts 8,221" at bounding box center [579, 273] width 551 height 15
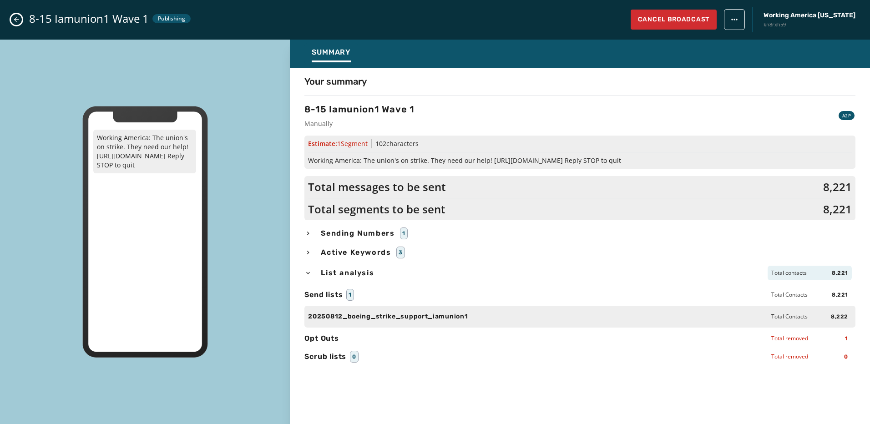
click at [15, 22] on icon "Close admin drawer" at bounding box center [16, 19] width 7 height 7
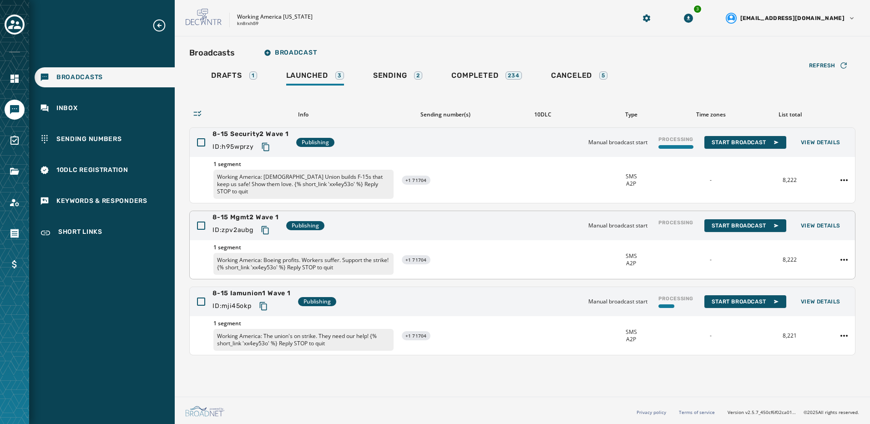
click at [320, 253] on p "Working America: Boeing profits. Workers suffer. Support the strike! {% short_l…" at bounding box center [303, 264] width 180 height 22
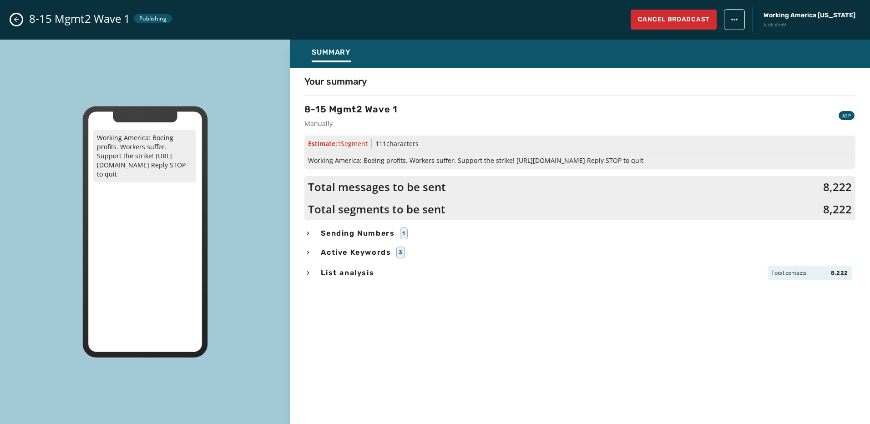
click at [335, 273] on span "List analysis" at bounding box center [347, 273] width 57 height 11
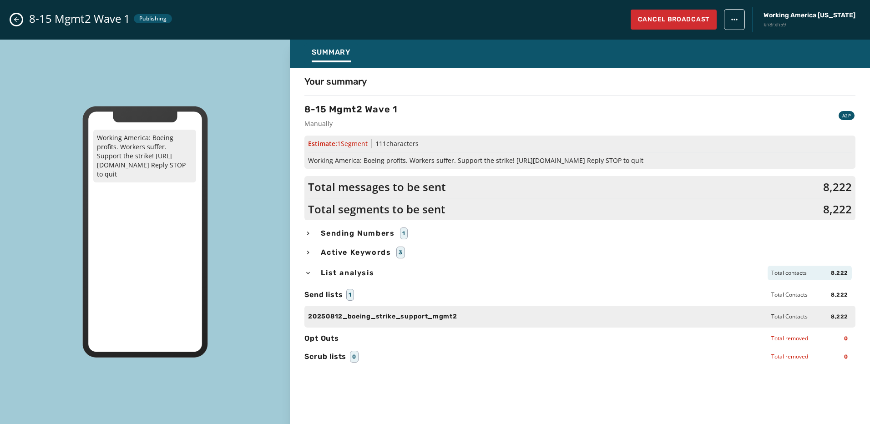
click at [18, 20] on icon "Close admin drawer" at bounding box center [16, 19] width 7 height 7
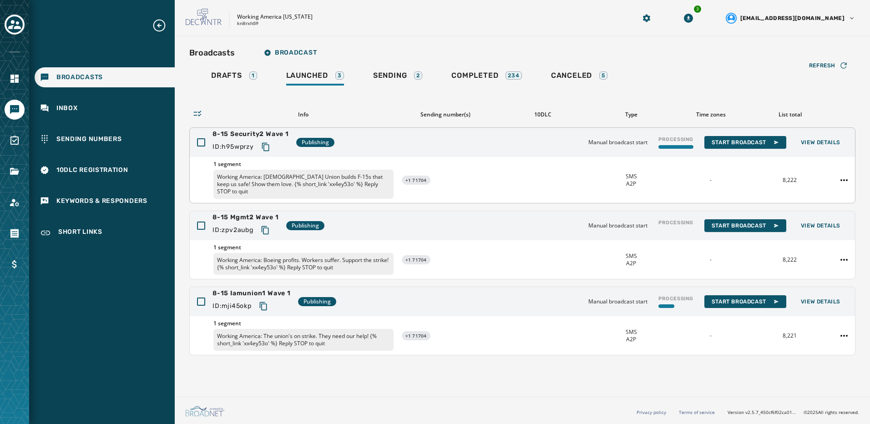
click at [373, 182] on p "Working America: [DEMOGRAPHIC_DATA] Union builds F-15s that keep us safe! Show …" at bounding box center [303, 184] width 180 height 29
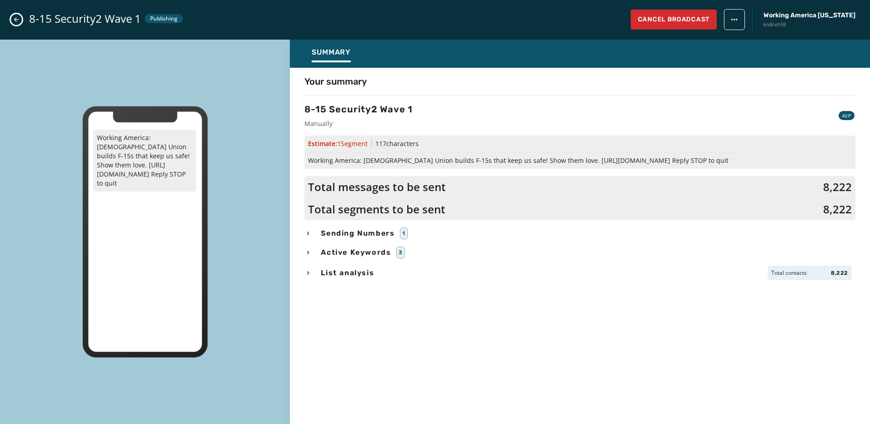
click at [357, 276] on span "List analysis" at bounding box center [347, 273] width 57 height 11
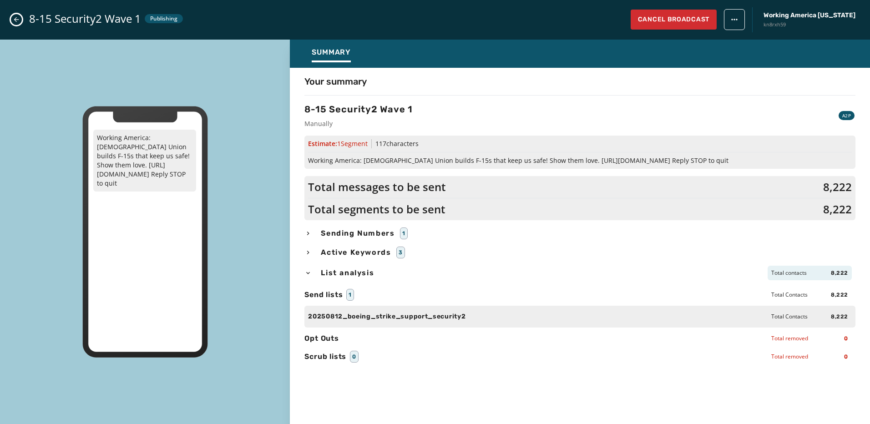
click at [15, 20] on icon "Close admin drawer" at bounding box center [16, 19] width 5 height 5
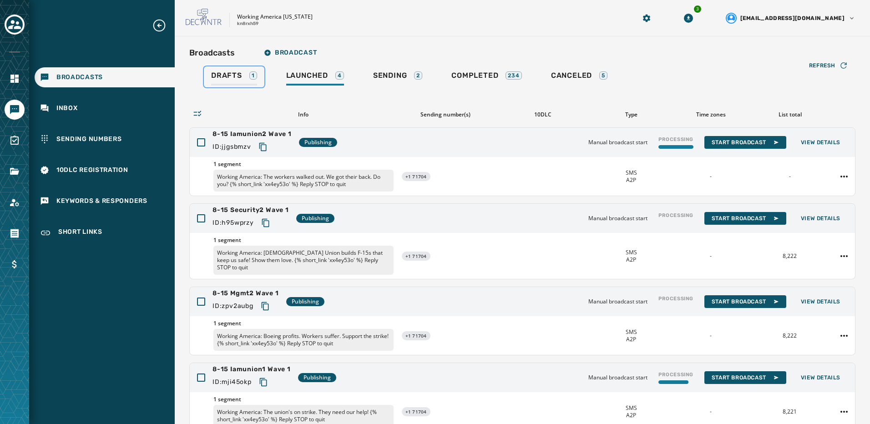
click at [228, 76] on span "Drafts" at bounding box center [226, 75] width 31 height 9
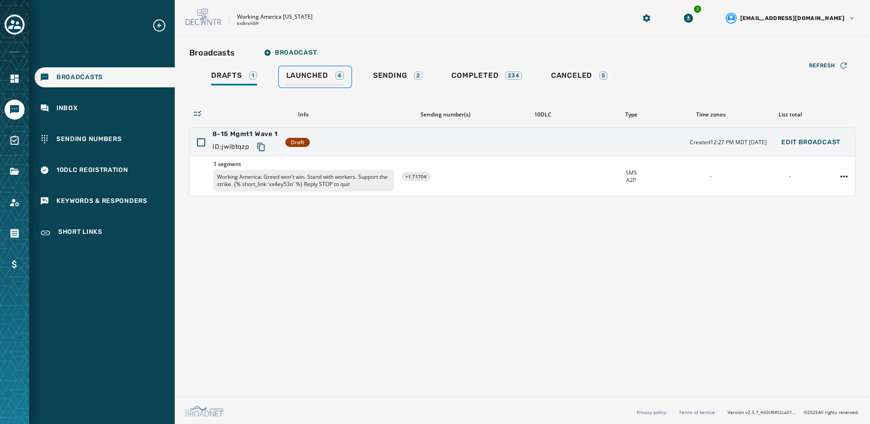
click at [302, 76] on span "Launched" at bounding box center [307, 75] width 42 height 9
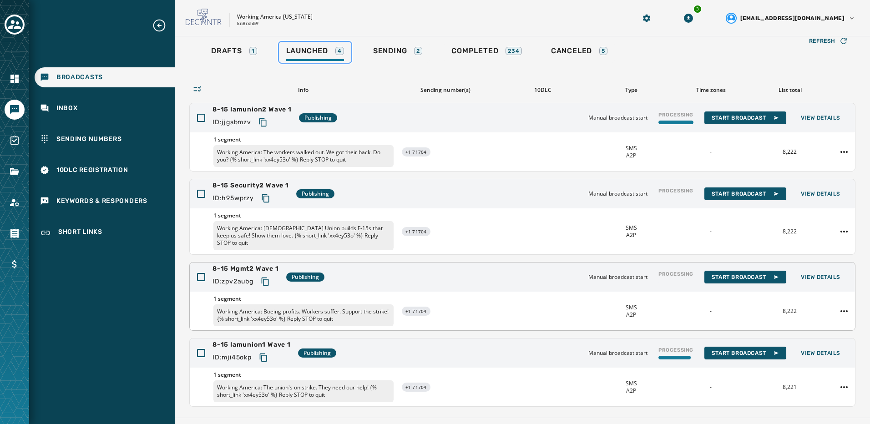
scroll to position [38, 0]
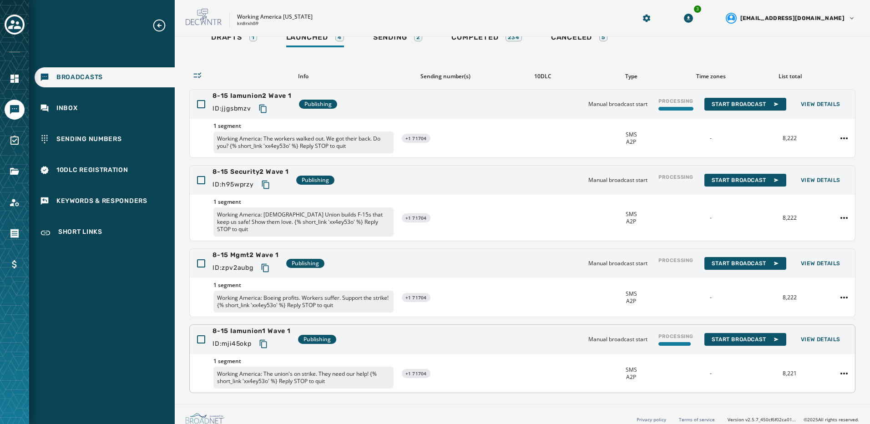
click at [281, 367] on p "Working America: The union's on strike. They need our help! {% short_link 'xx4e…" at bounding box center [303, 378] width 180 height 22
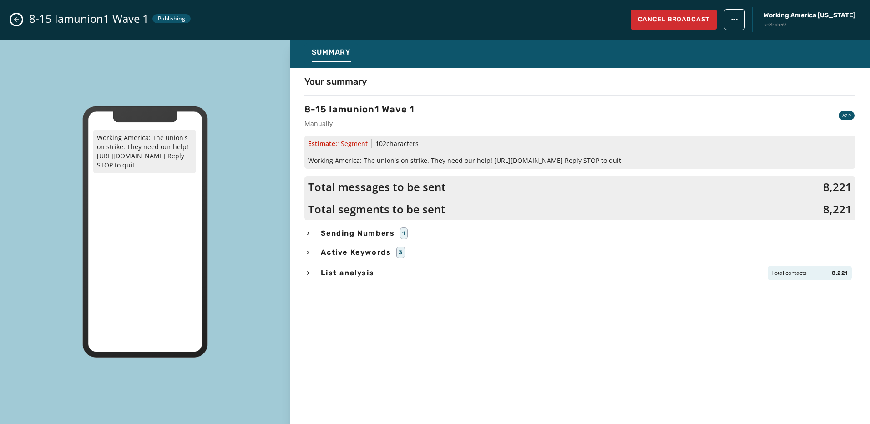
click at [340, 259] on div "Your summary 8-15 Iamunion1 Wave 1 Manually A2P Estimate: 1 Segment 102 charact…" at bounding box center [580, 243] width 580 height 337
click at [341, 282] on div "Your summary 8-15 Iamunion1 Wave 1 Manually A2P Estimate: 1 Segment 102 charact…" at bounding box center [580, 243] width 580 height 337
click at [344, 274] on span "List analysis" at bounding box center [347, 273] width 57 height 11
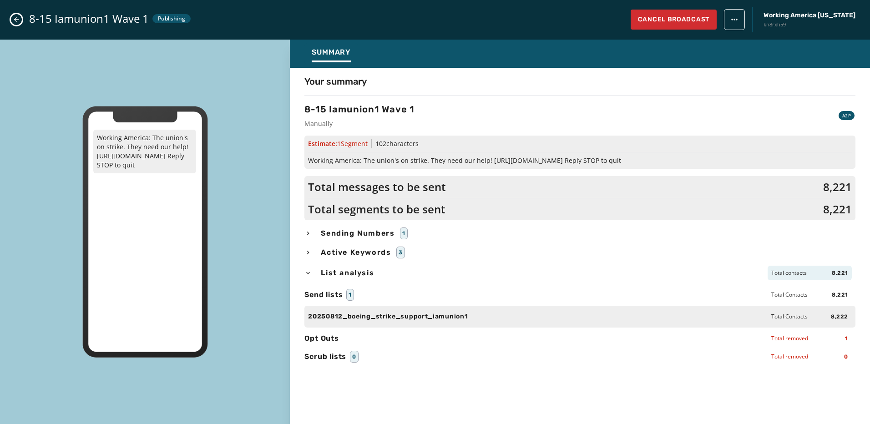
click at [18, 22] on icon "Close admin drawer" at bounding box center [16, 19] width 7 height 7
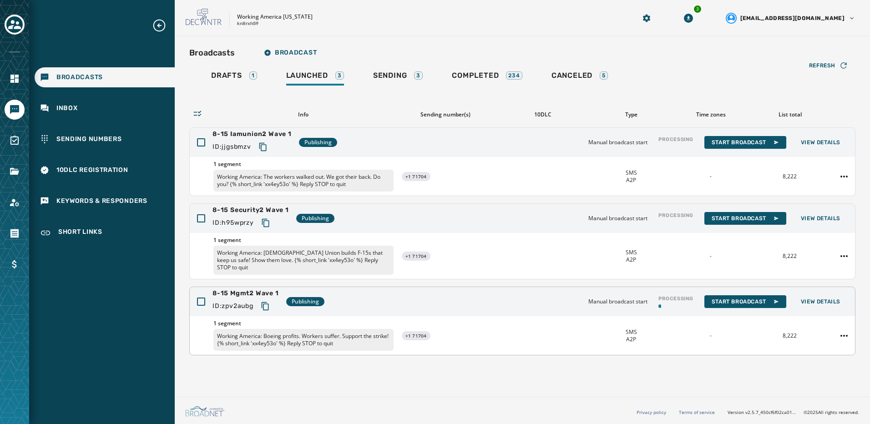
scroll to position [0, 0]
